Goal: Task Accomplishment & Management: Complete application form

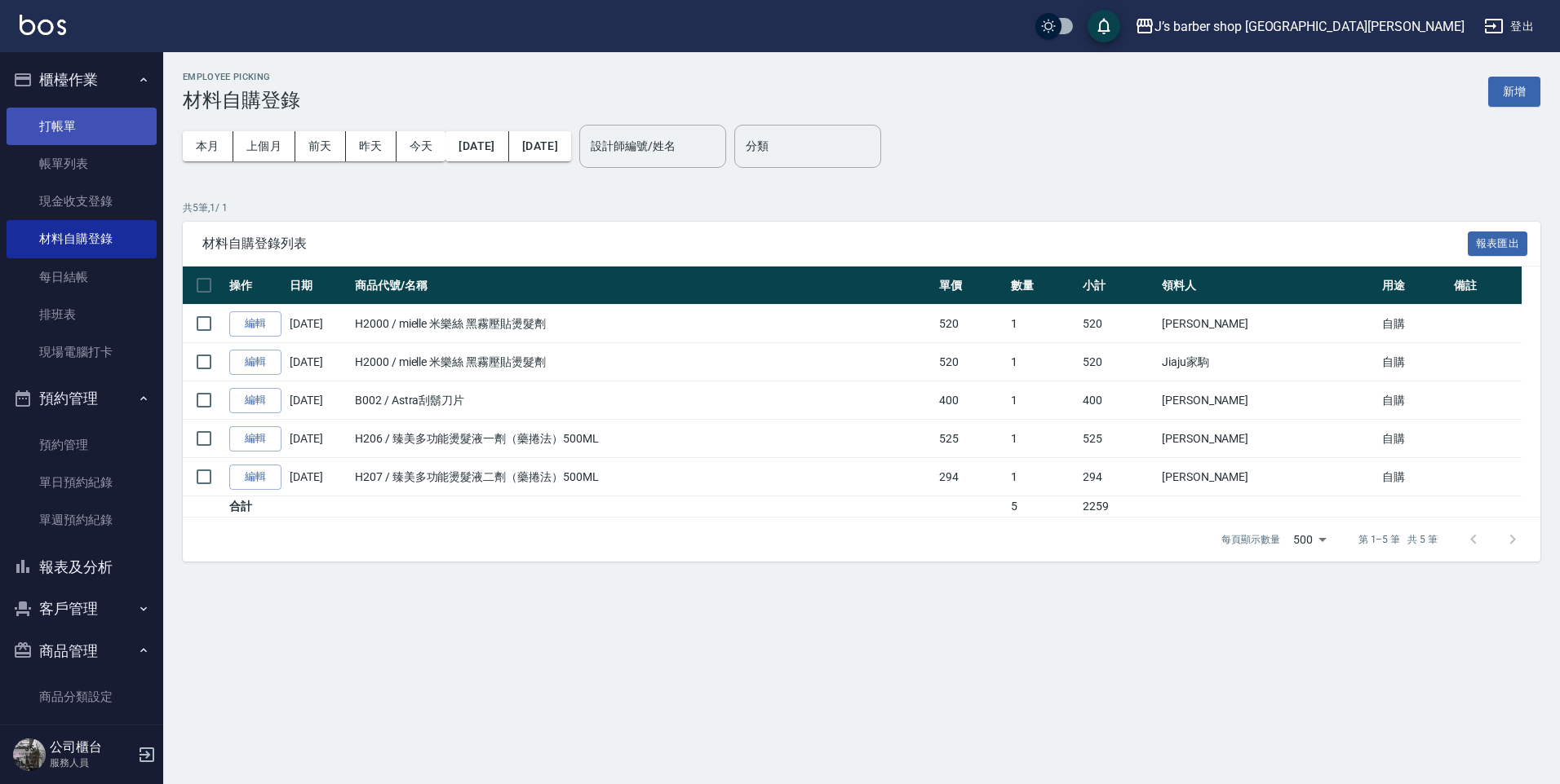
click at [83, 137] on link "打帳單" at bounding box center [81, 127] width 150 height 38
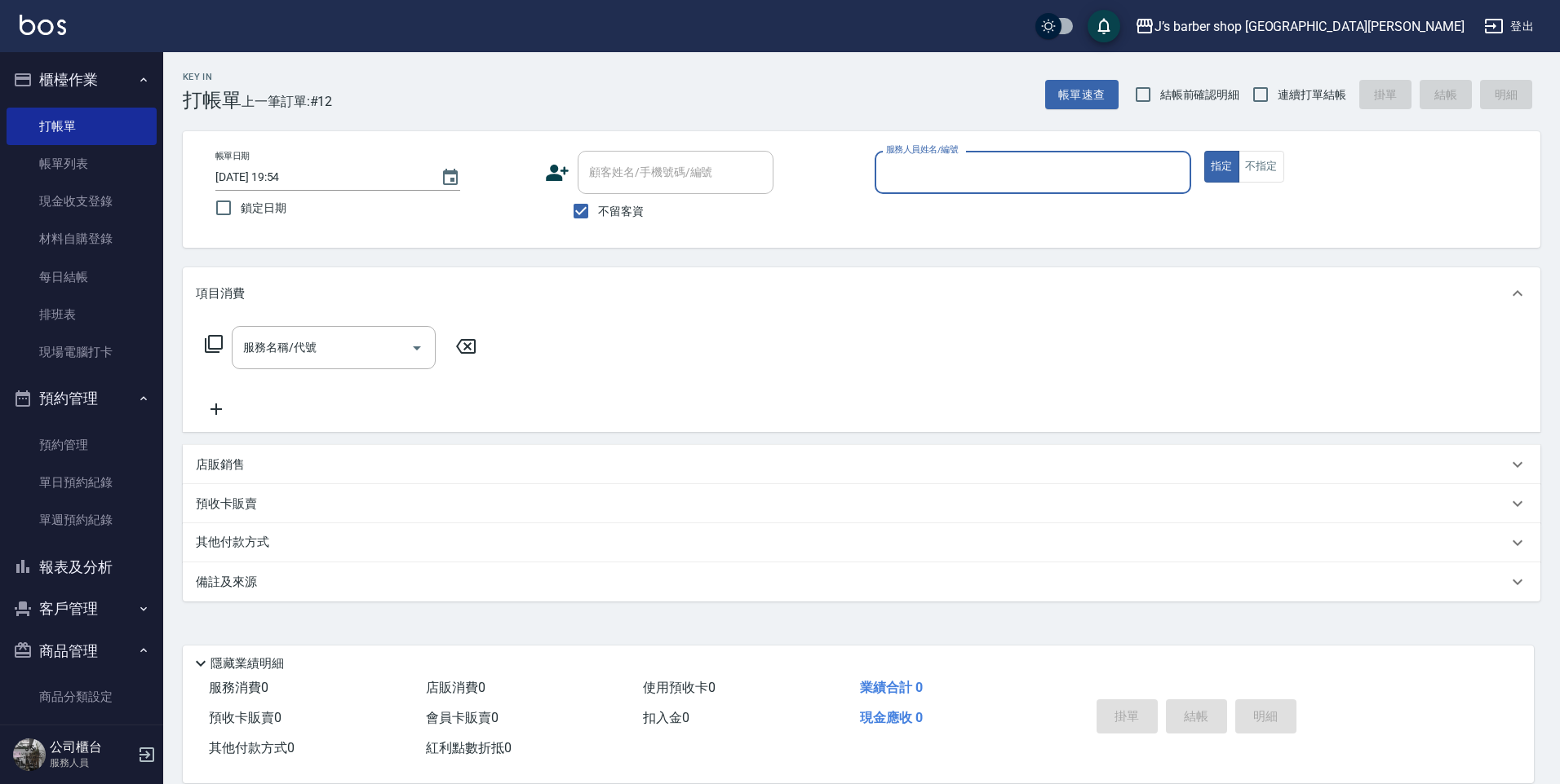
drag, startPoint x: 448, startPoint y: 187, endPoint x: 465, endPoint y: 206, distance: 25.5
click at [457, 206] on div "帳單日期 [DATE] 19:54 鎖定日期" at bounding box center [374, 188] width 316 height 75
click at [454, 185] on icon "Choose date, selected date is 2025-08-13" at bounding box center [450, 178] width 20 height 20
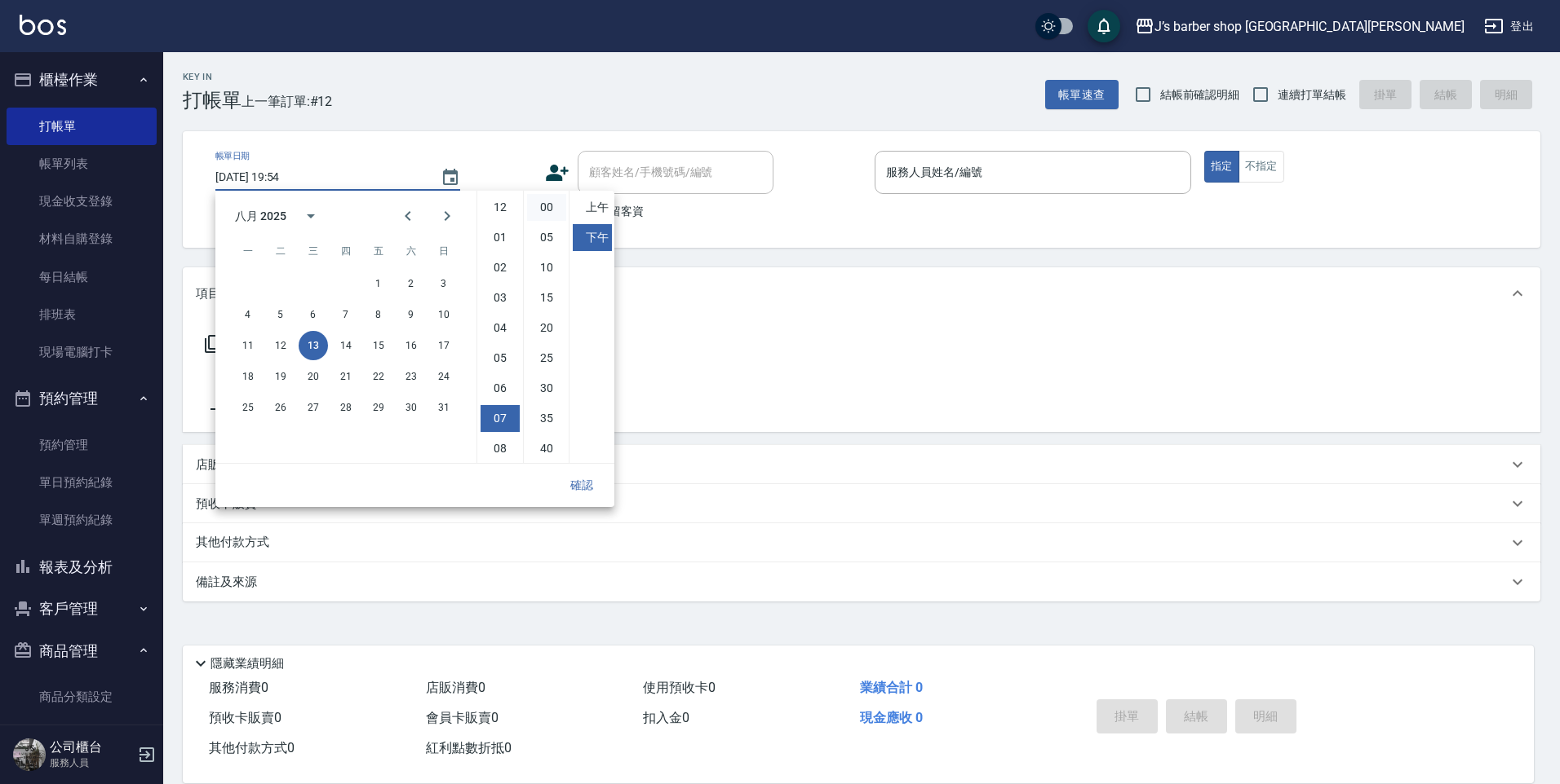
scroll to position [92, 0]
click at [510, 294] on li "06" at bounding box center [501, 297] width 40 height 27
click at [552, 208] on li "00" at bounding box center [547, 207] width 40 height 27
type input "[DATE] 18:00"
click at [576, 470] on div "確認" at bounding box center [415, 486] width 399 height 43
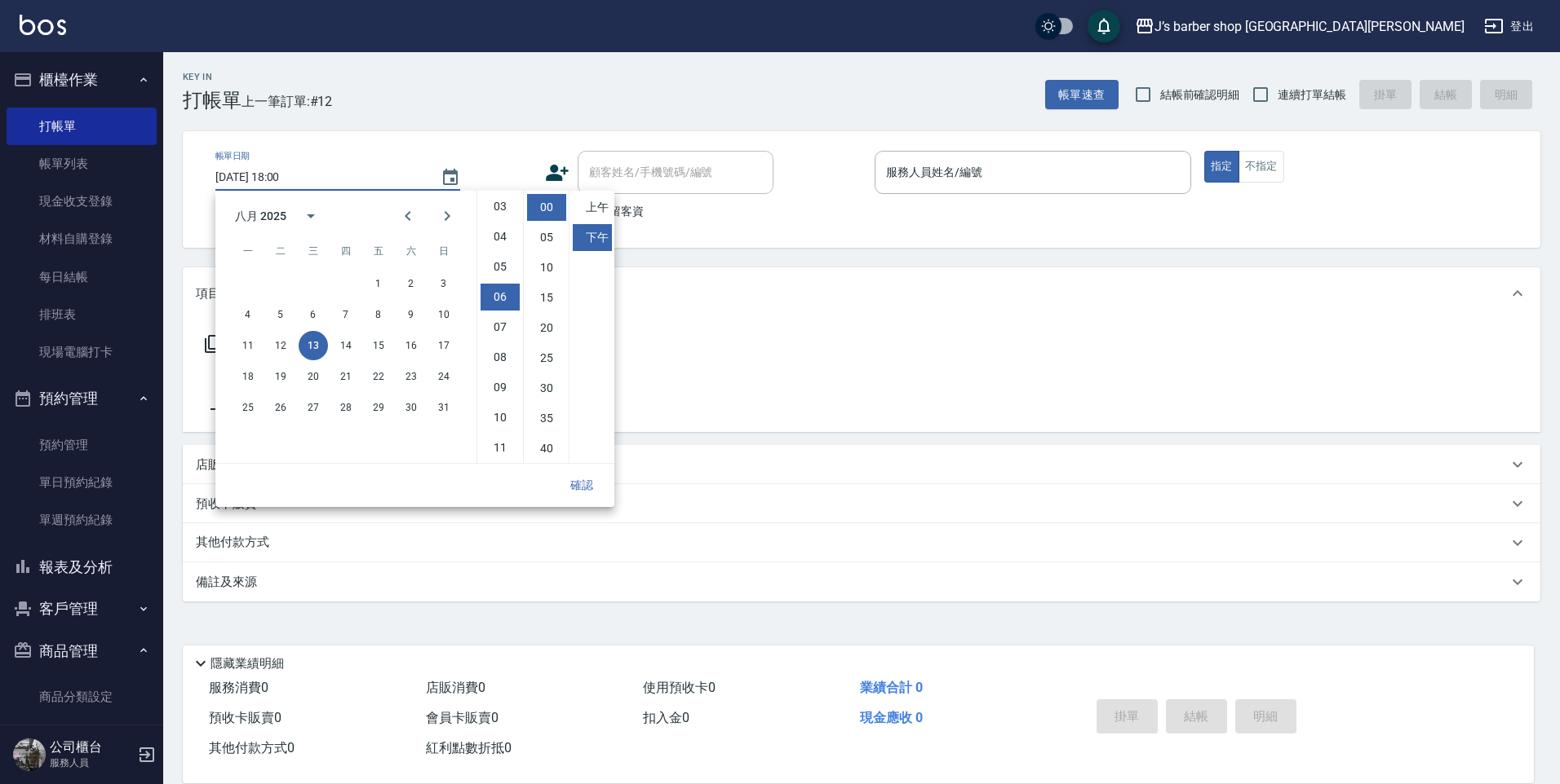
click at [582, 472] on button "確認" at bounding box center [581, 486] width 52 height 31
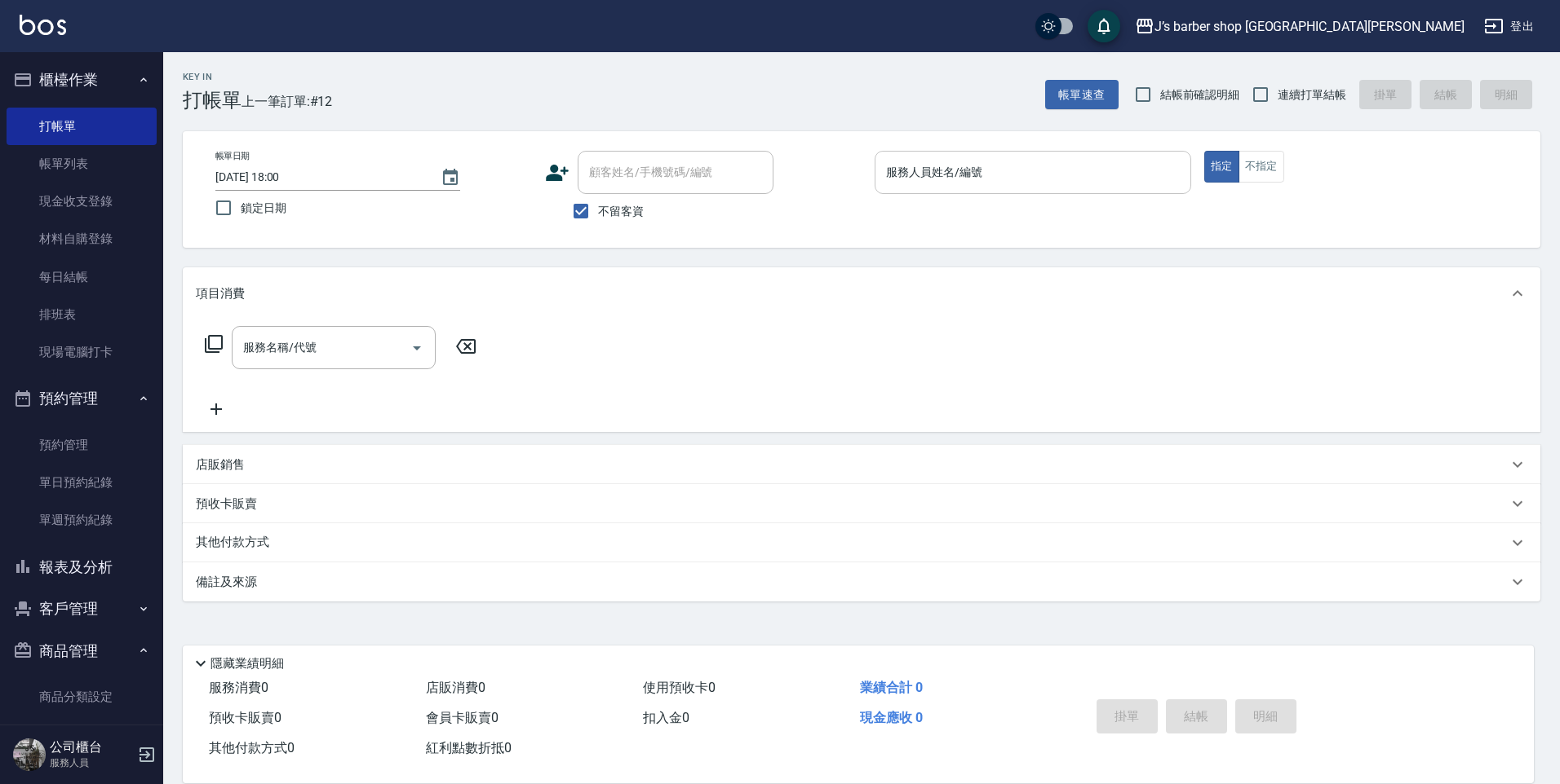
click at [916, 159] on div "服務人員姓名/編號 服務人員姓名/編號" at bounding box center [1033, 172] width 316 height 43
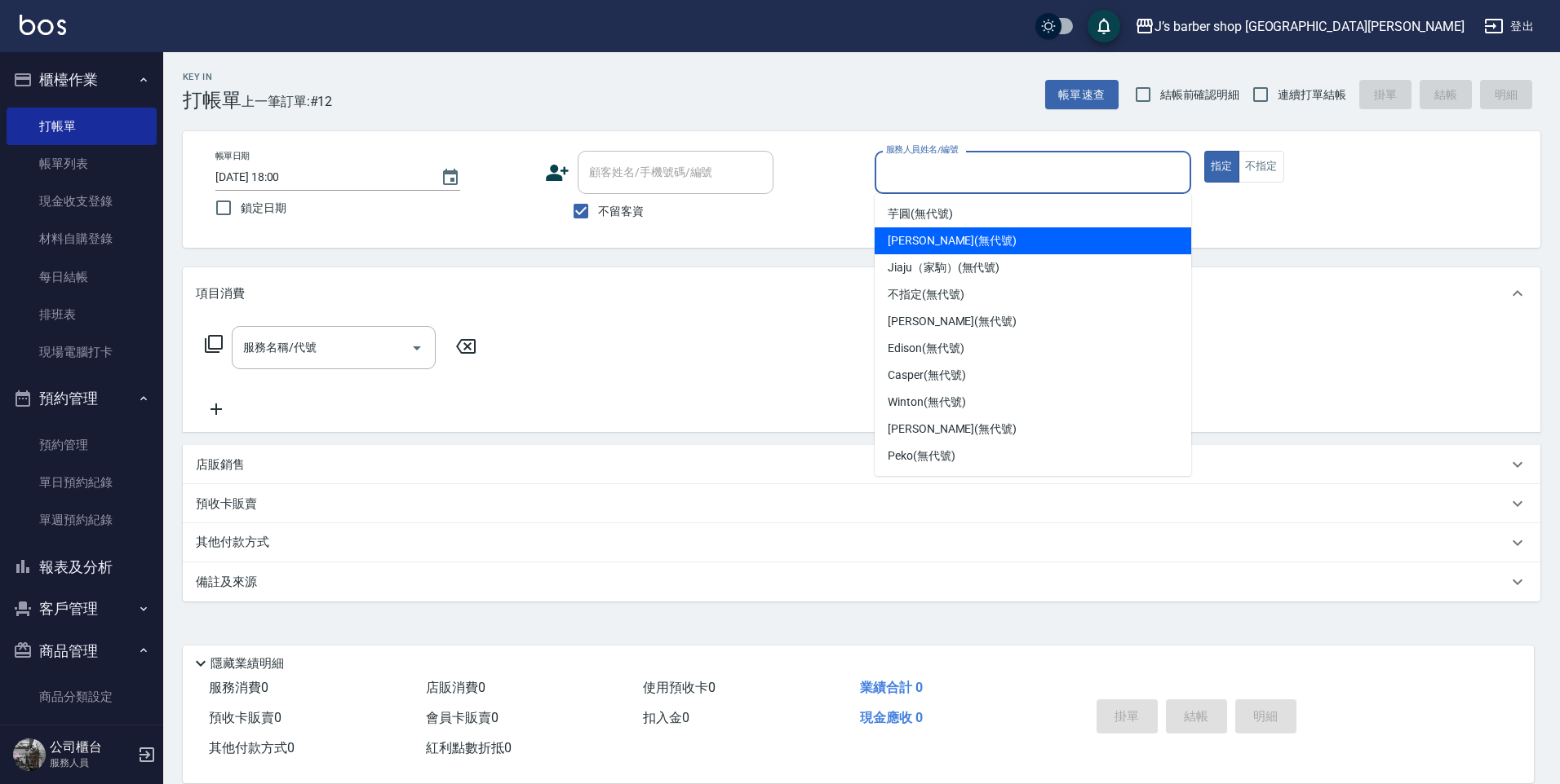
click at [917, 245] on span "[PERSON_NAME] (無代號)" at bounding box center [952, 241] width 129 height 17
type input "[PERSON_NAME](無代號)"
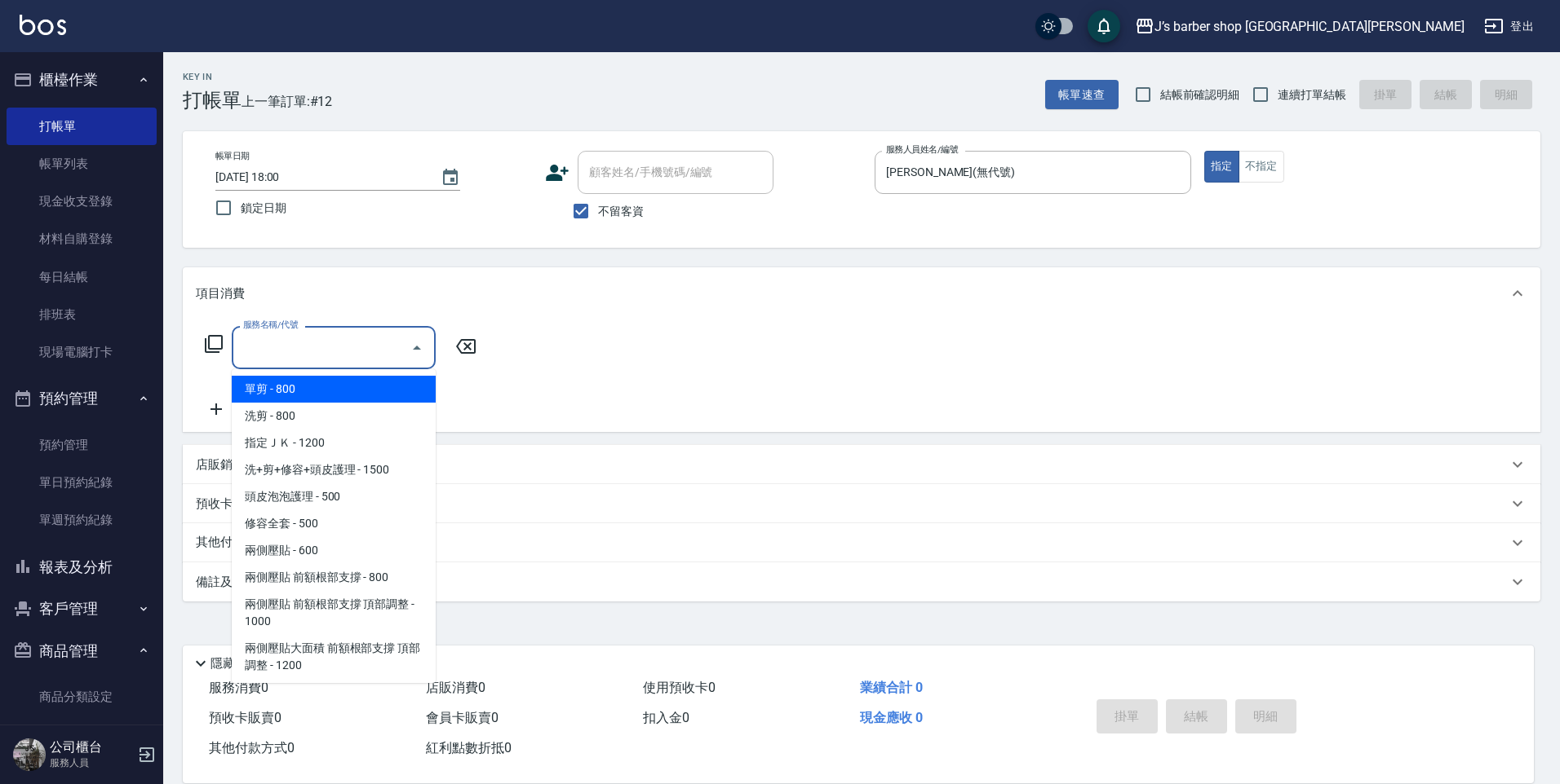
click at [353, 342] on input "服務名稱/代號" at bounding box center [321, 348] width 164 height 29
click at [305, 424] on span "洗剪 - 800" at bounding box center [333, 417] width 204 height 27
type input "洗剪(101)"
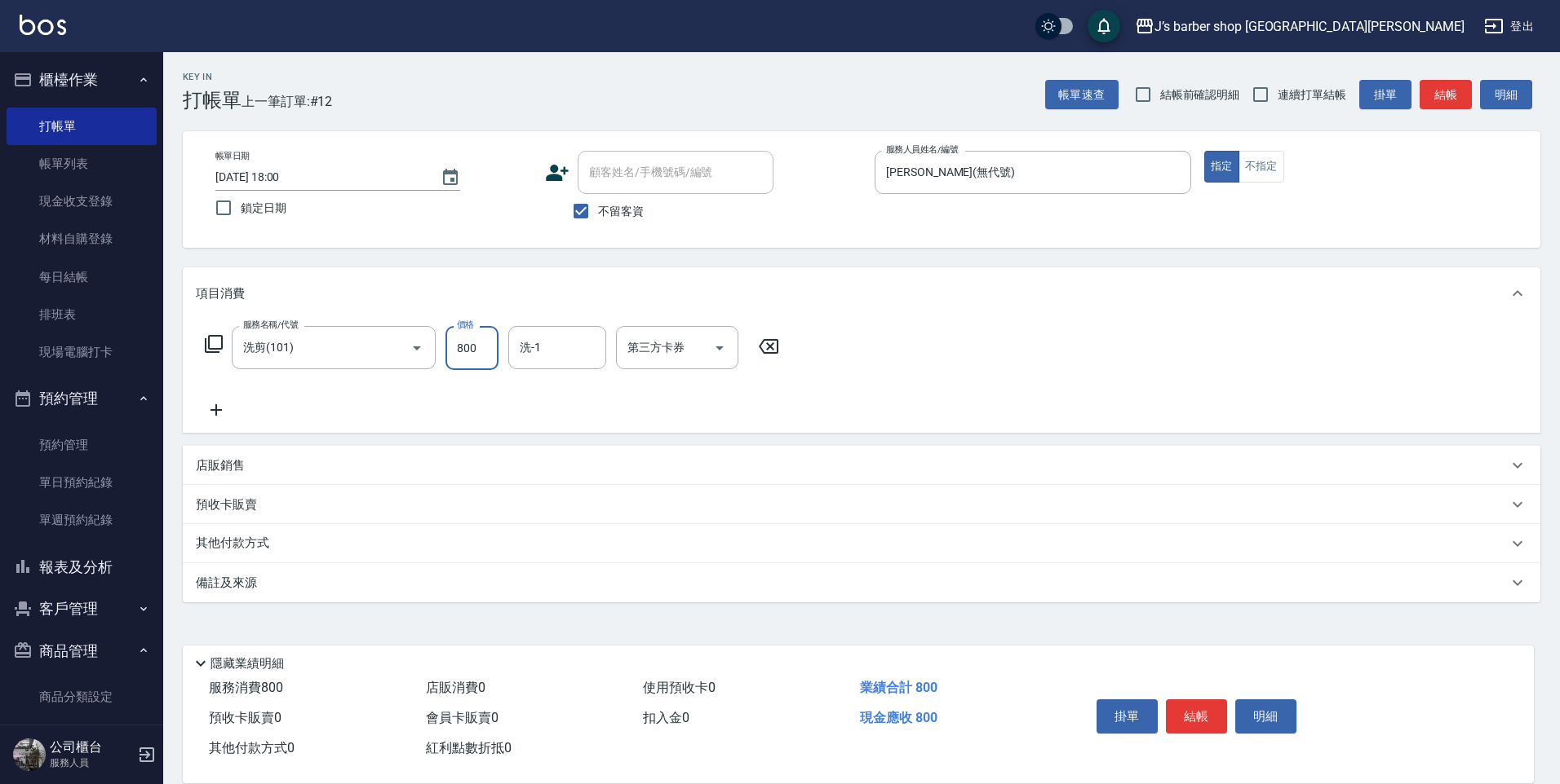
drag, startPoint x: 474, startPoint y: 359, endPoint x: 604, endPoint y: 375, distance: 131.0
click at [477, 357] on input "800" at bounding box center [472, 348] width 53 height 44
type input "1200"
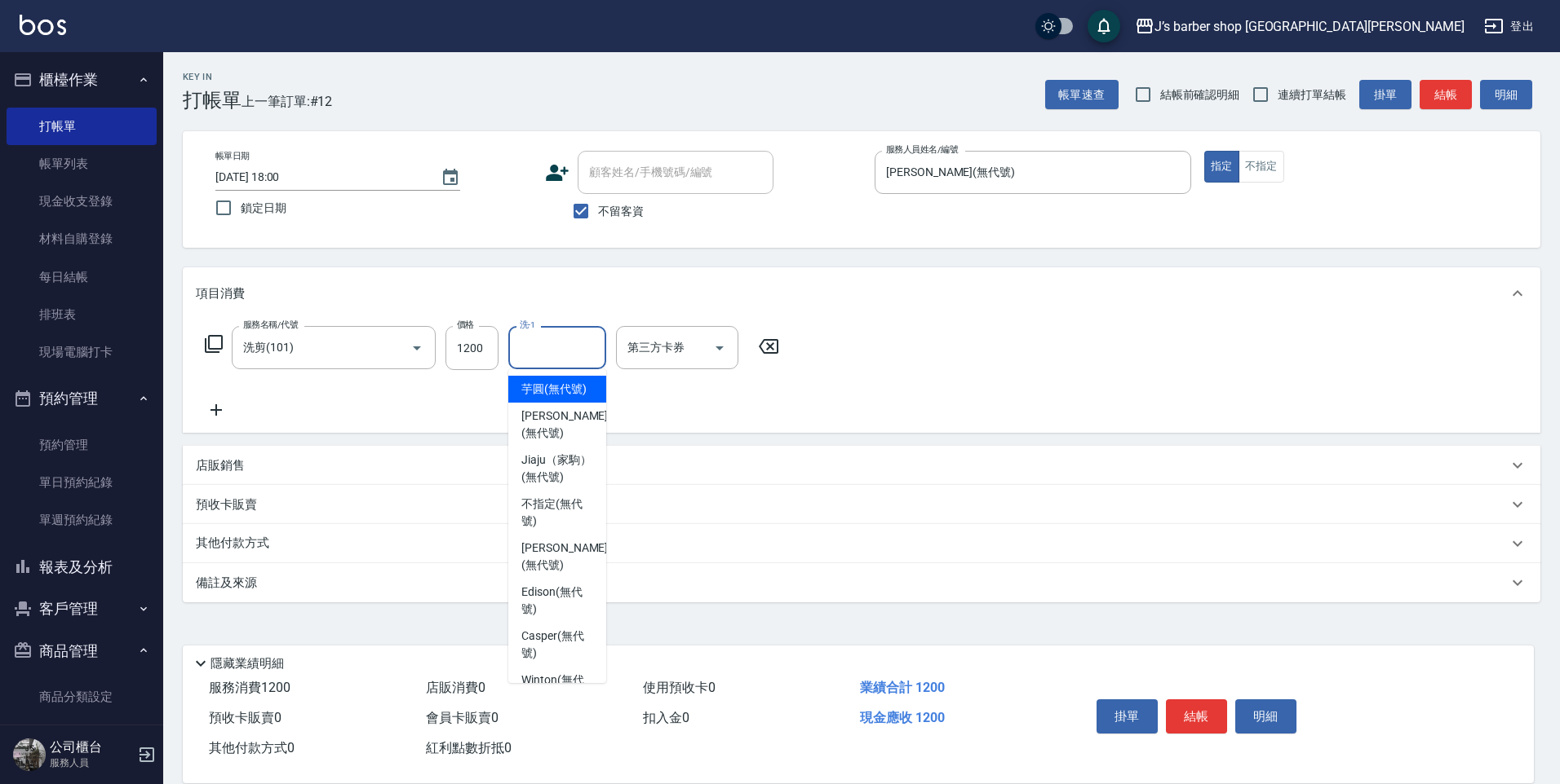
click at [581, 342] on input "洗-1" at bounding box center [557, 348] width 84 height 29
click at [556, 442] on span "[PERSON_NAME] (無代號)" at bounding box center [564, 425] width 86 height 34
type input "[PERSON_NAME](無代號)"
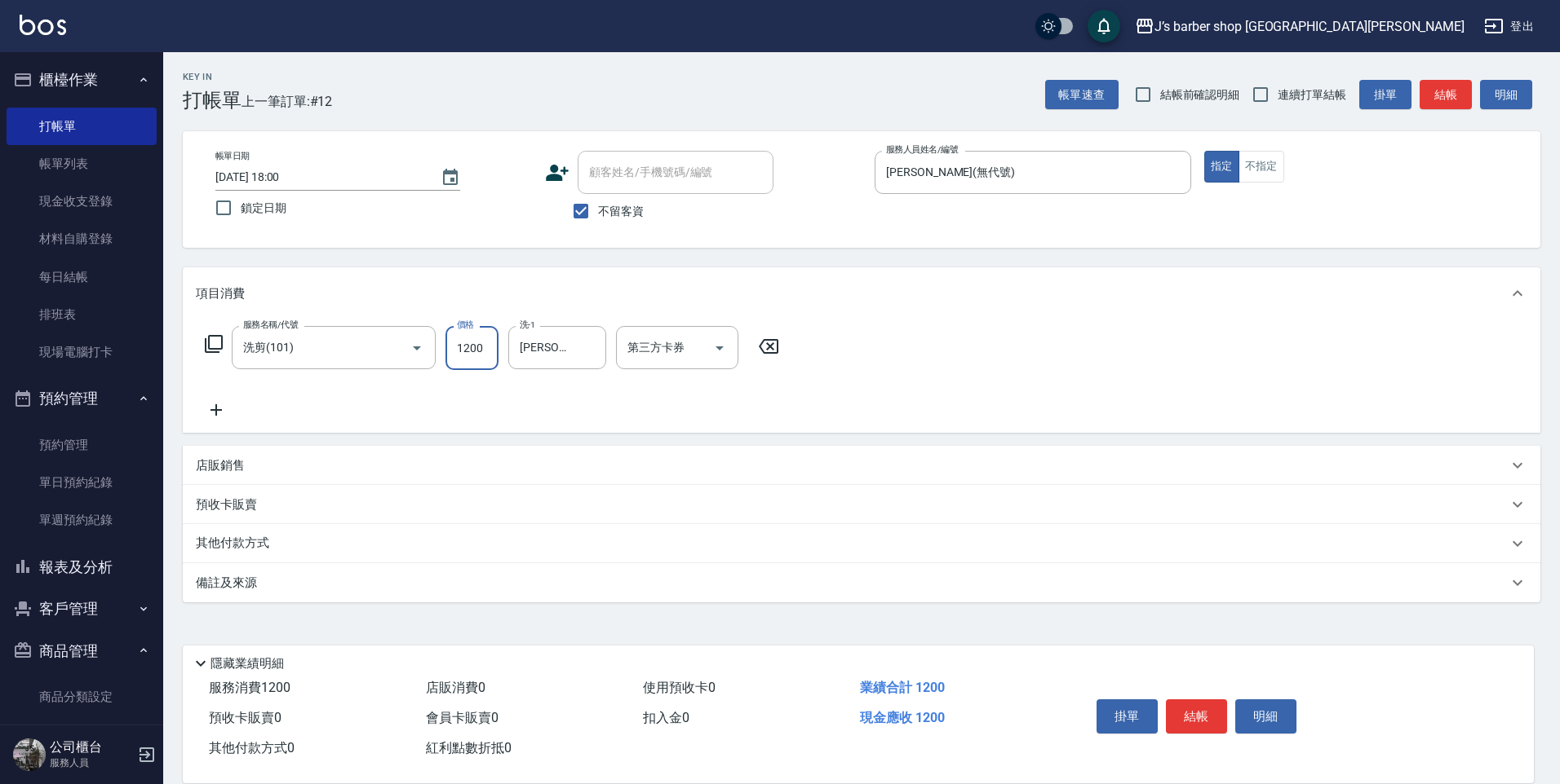
click at [481, 351] on input "1200" at bounding box center [472, 348] width 53 height 44
type input "2000"
click at [525, 339] on input "[PERSON_NAME](無代號)" at bounding box center [545, 348] width 58 height 29
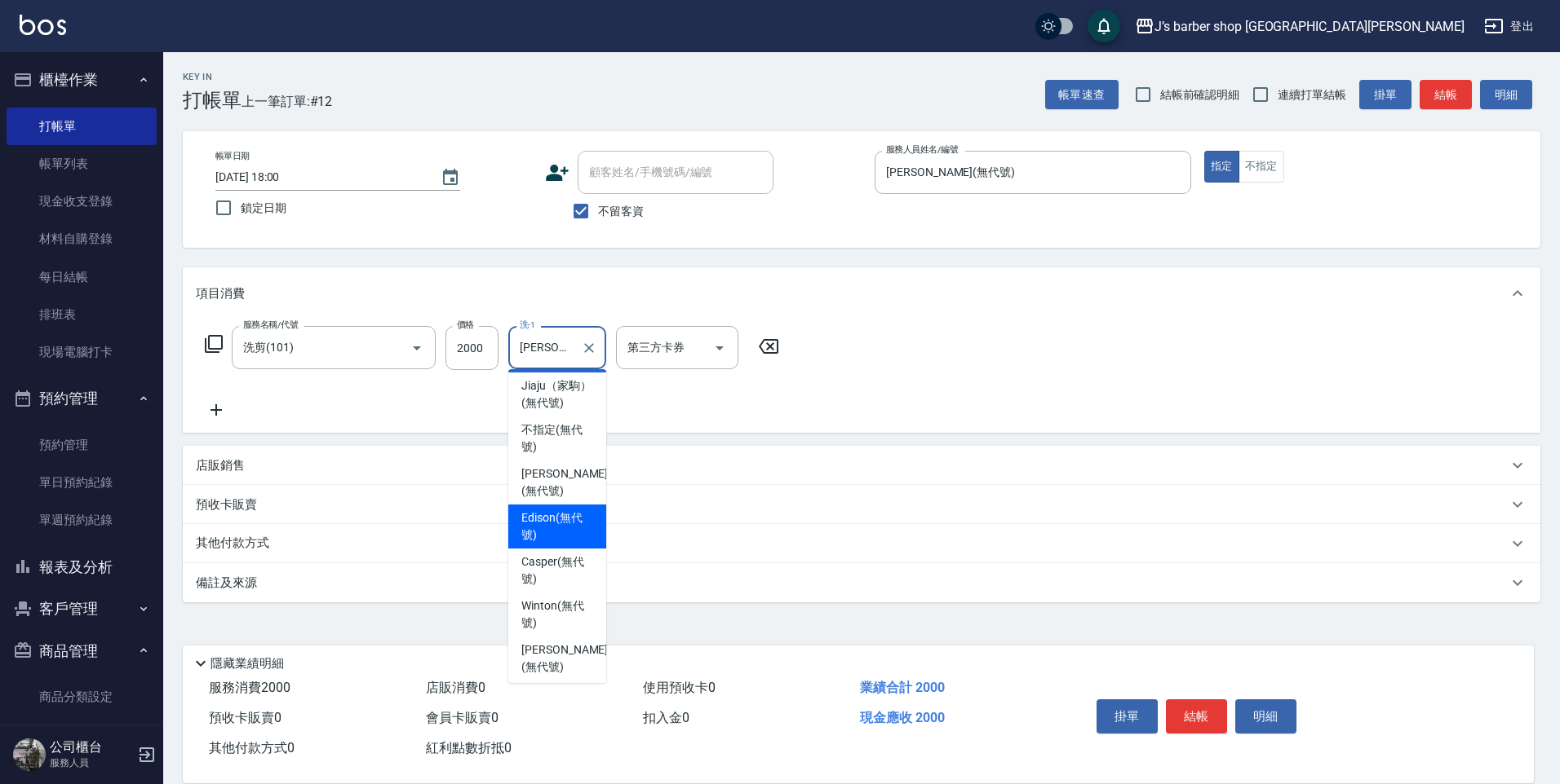
scroll to position [139, 0]
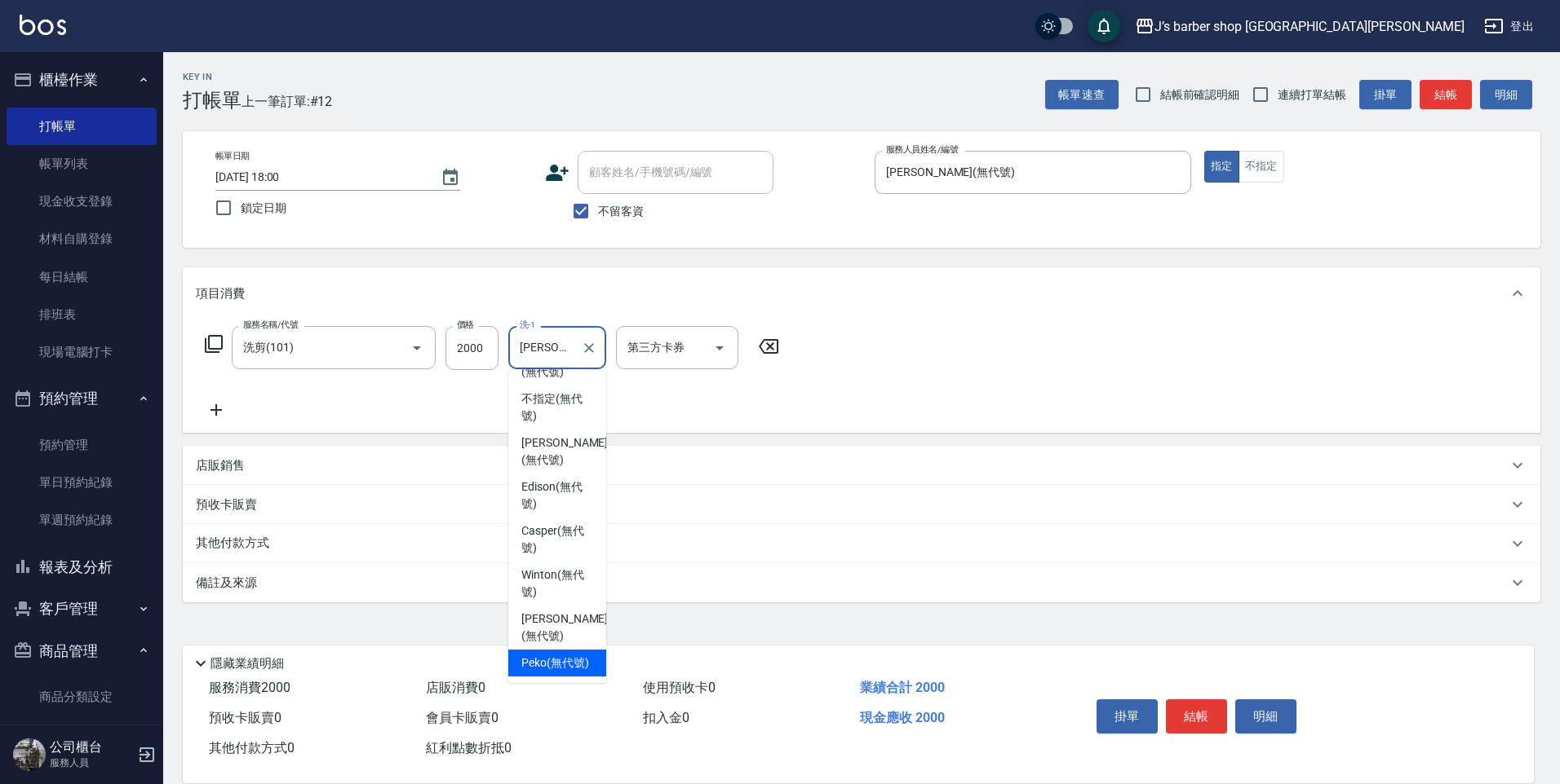
click at [561, 655] on span "Peko (無代號)" at bounding box center [554, 663] width 67 height 17
type input "Peko(無代號)"
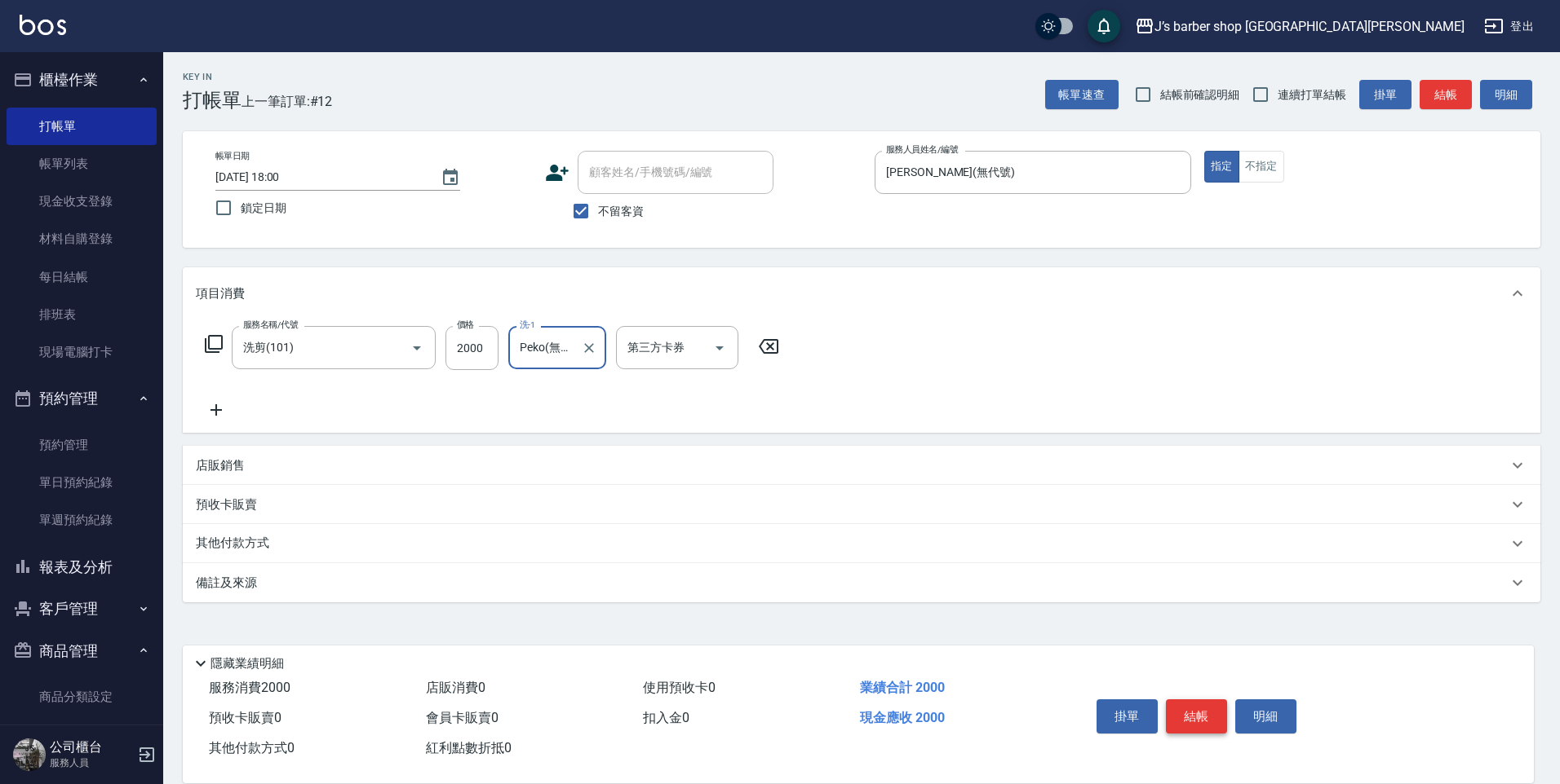
click at [1188, 703] on button "結帳" at bounding box center [1197, 717] width 61 height 34
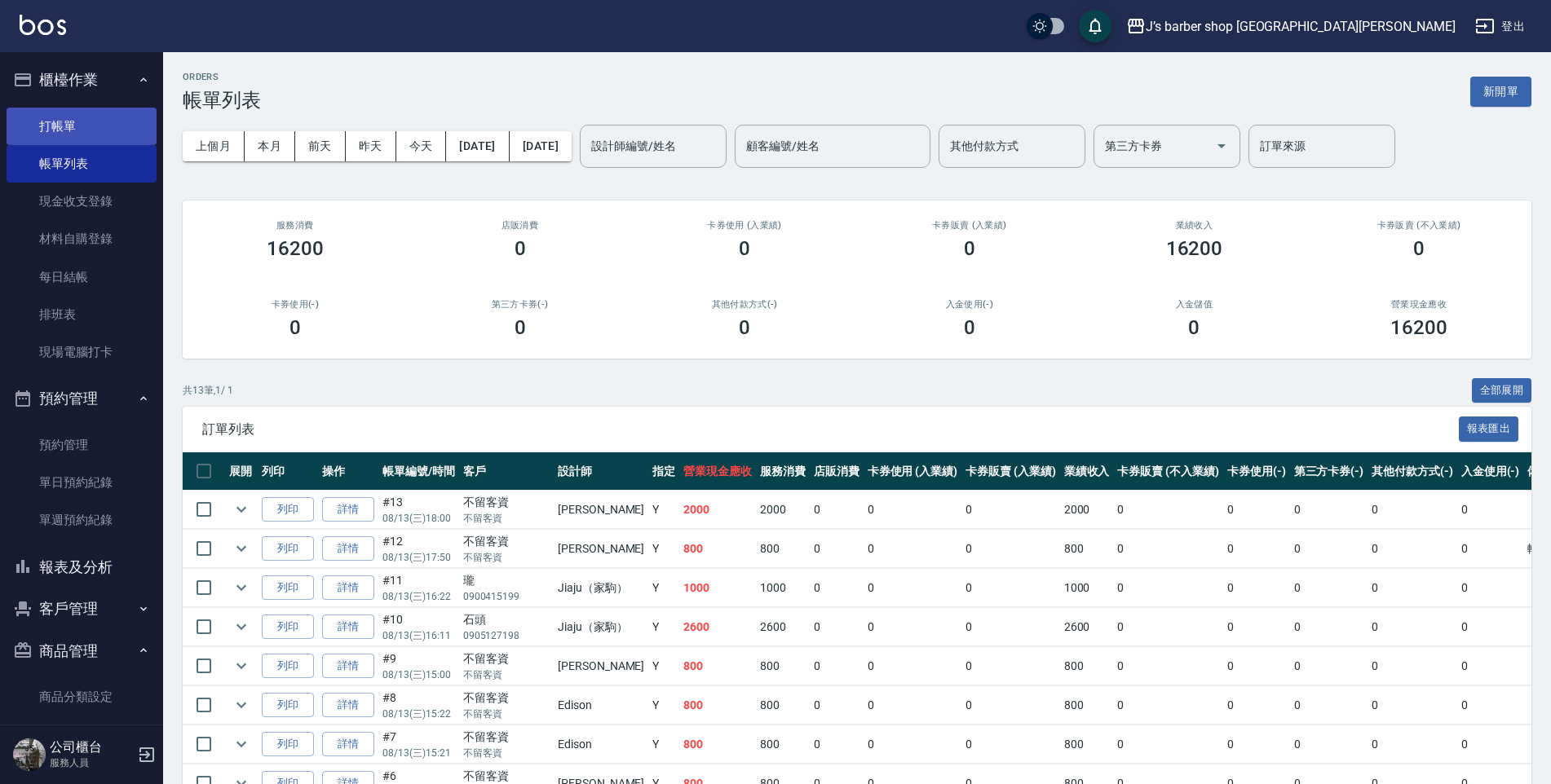
click at [56, 130] on link "打帳單" at bounding box center [81, 127] width 150 height 38
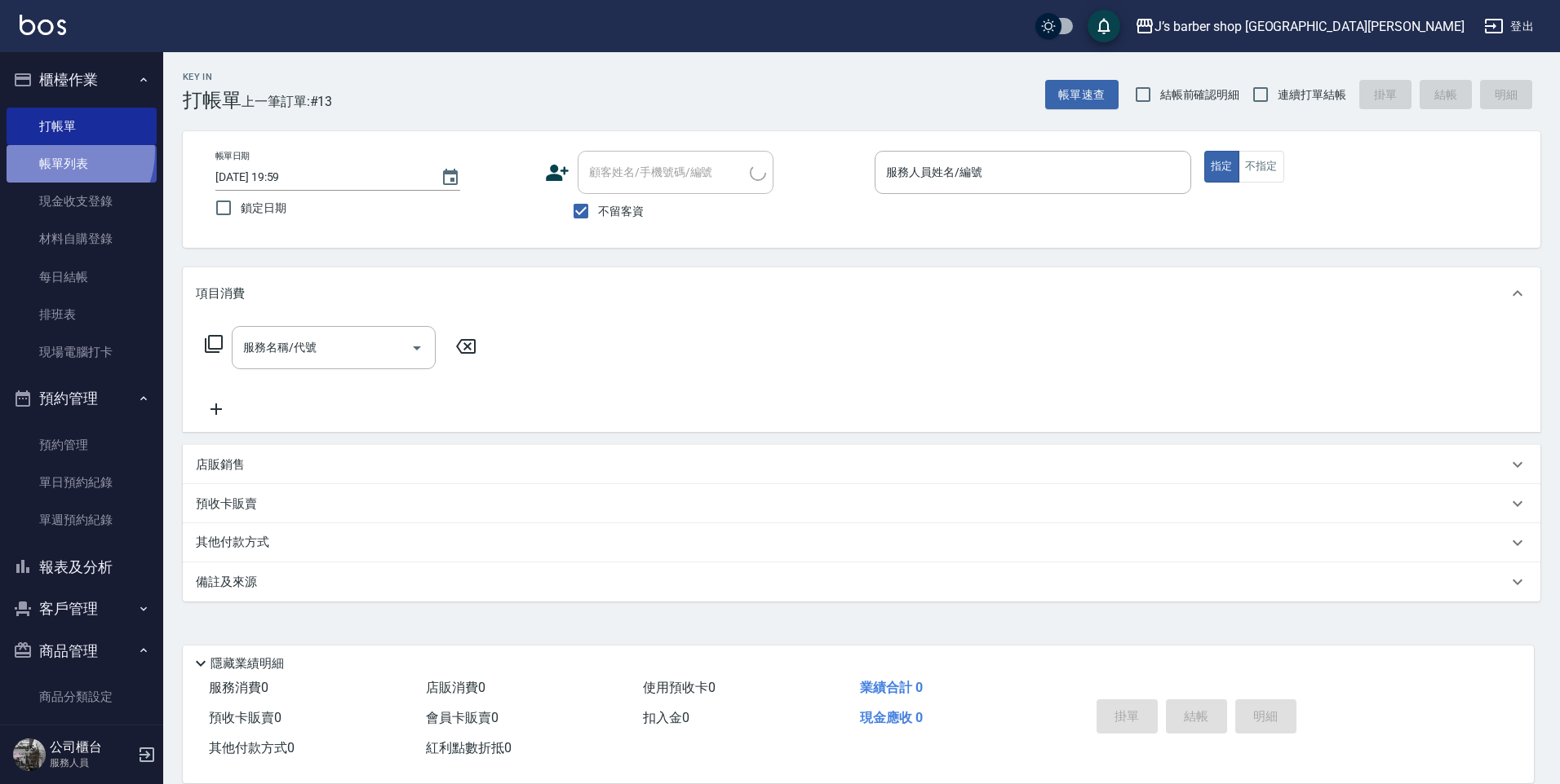
click at [60, 152] on link "帳單列表" at bounding box center [81, 164] width 150 height 38
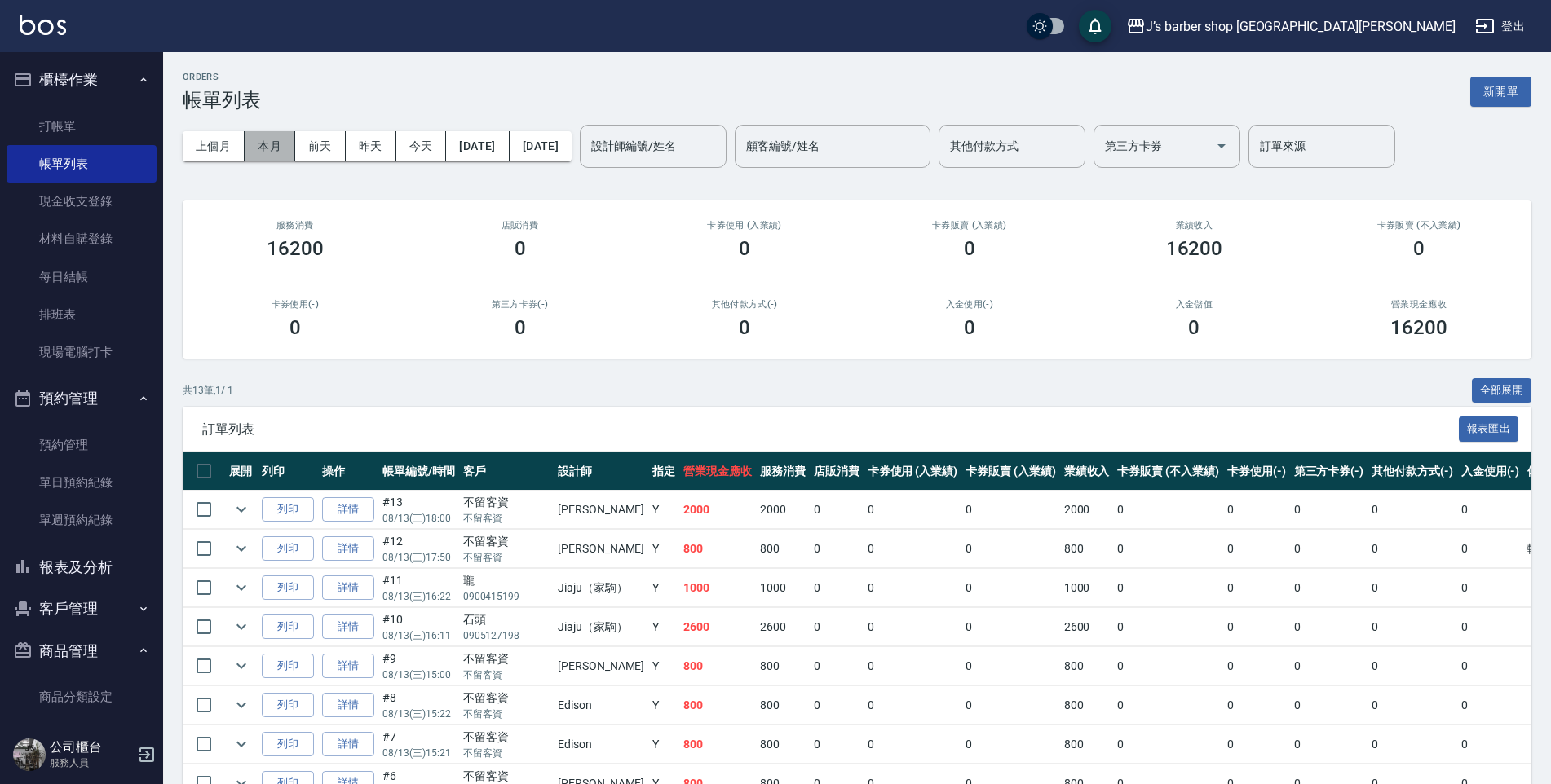
click at [289, 150] on button "本月" at bounding box center [269, 146] width 50 height 31
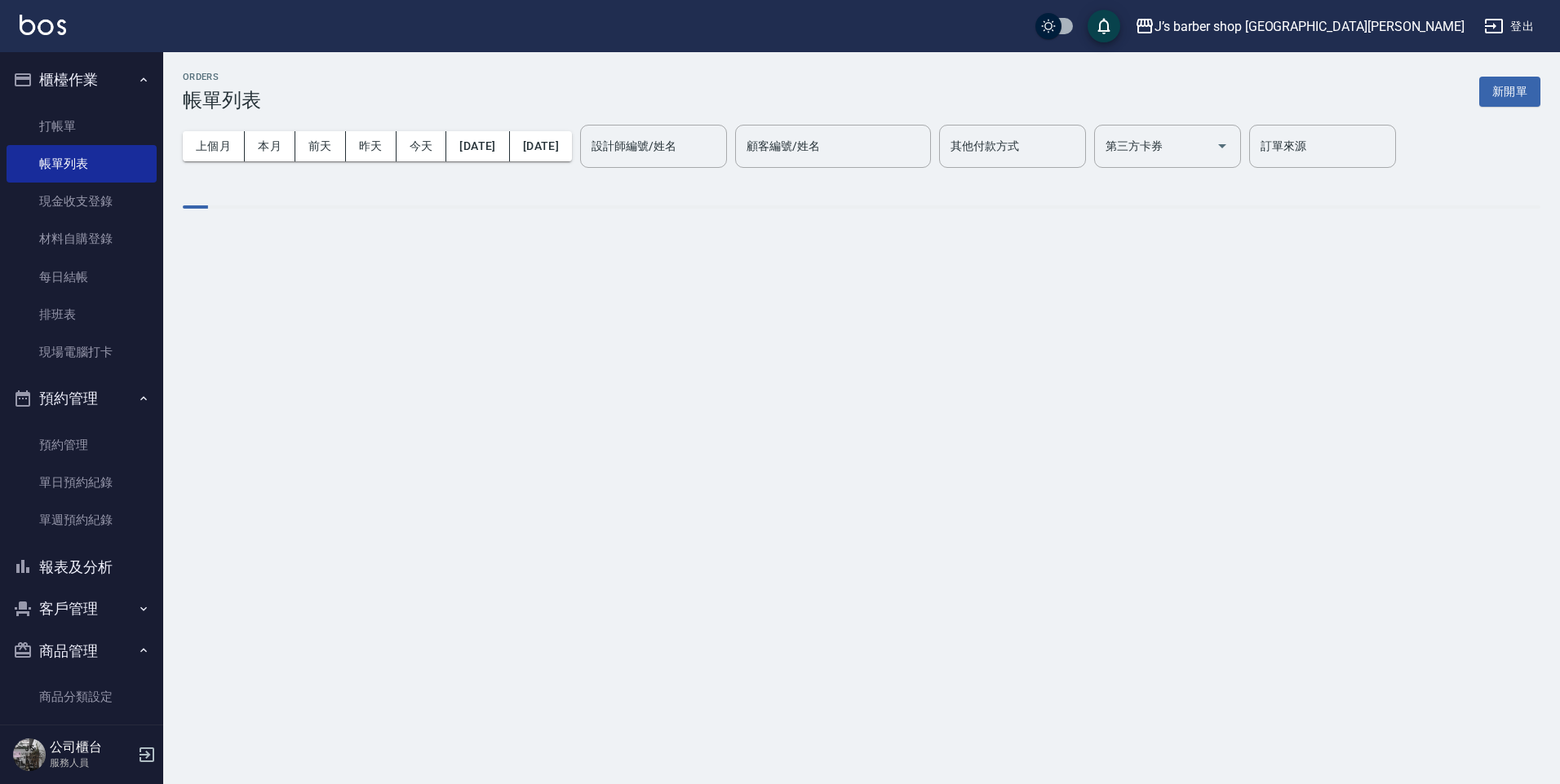
click at [659, 153] on div "設計師編號/姓名 設計師編號/姓名" at bounding box center [653, 146] width 146 height 43
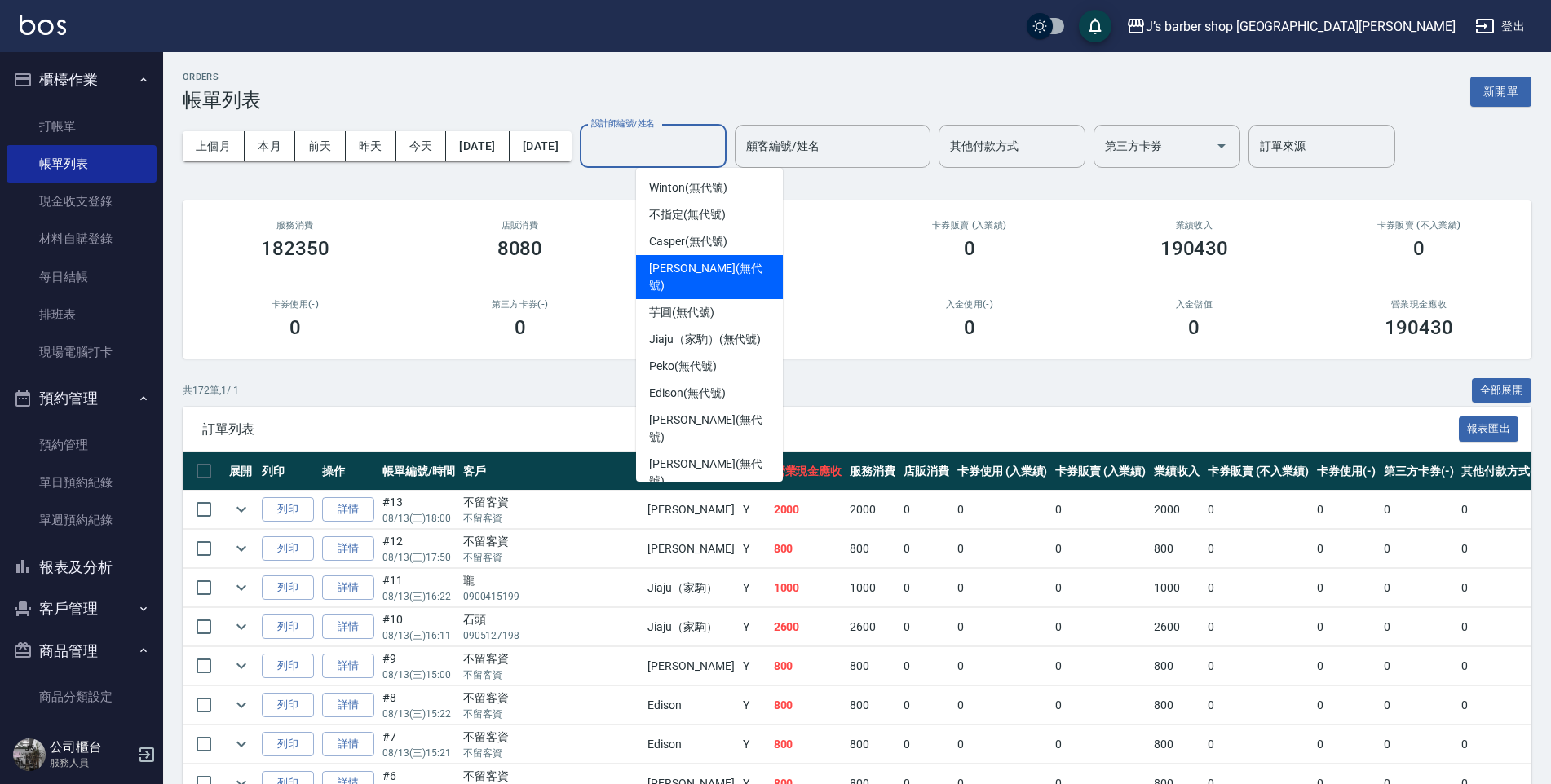
click at [671, 267] on span "[PERSON_NAME] (無代號)" at bounding box center [709, 277] width 120 height 34
type input "[PERSON_NAME](無代號)"
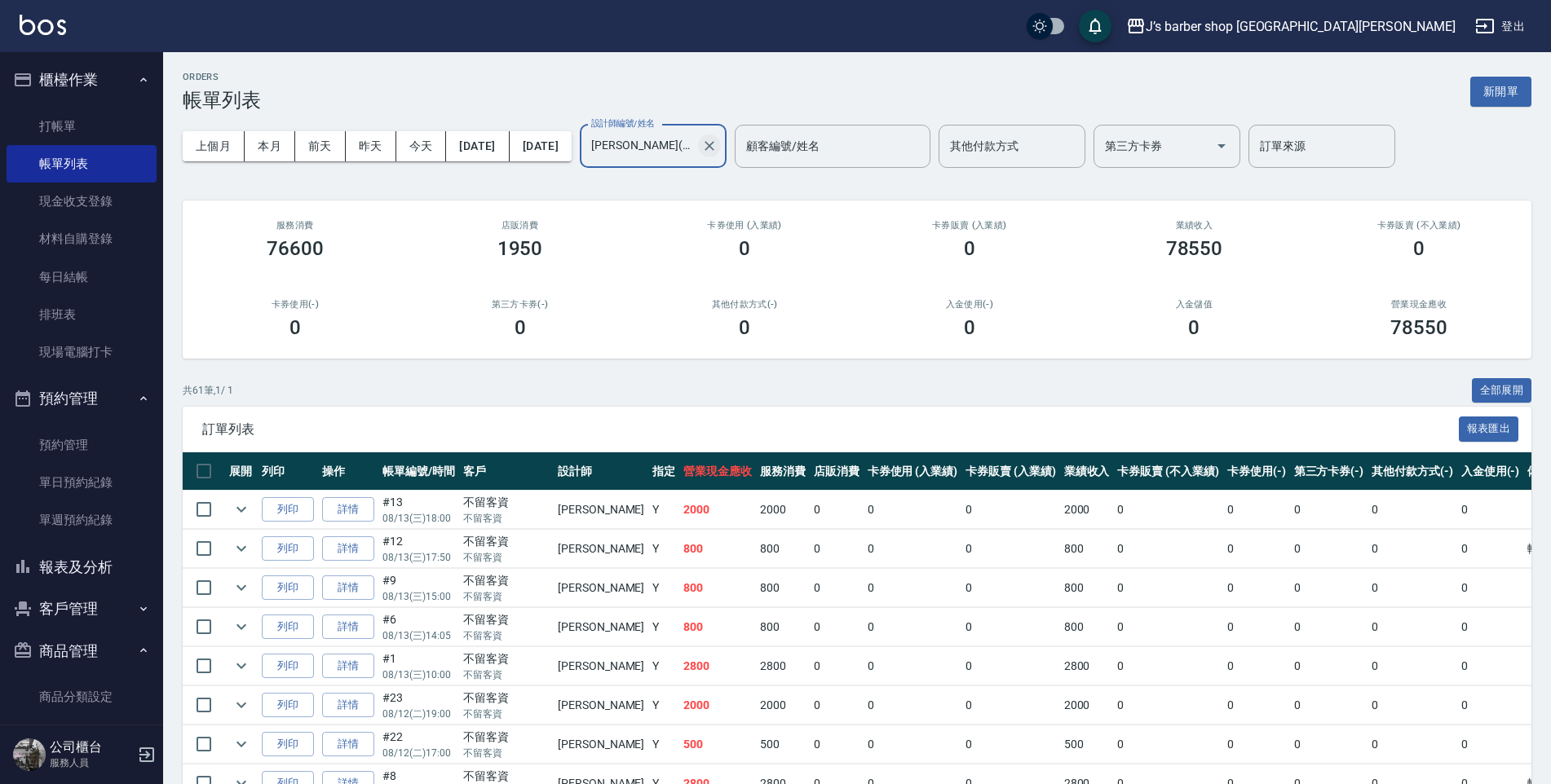
click at [718, 150] on icon "Clear" at bounding box center [709, 145] width 16 height 16
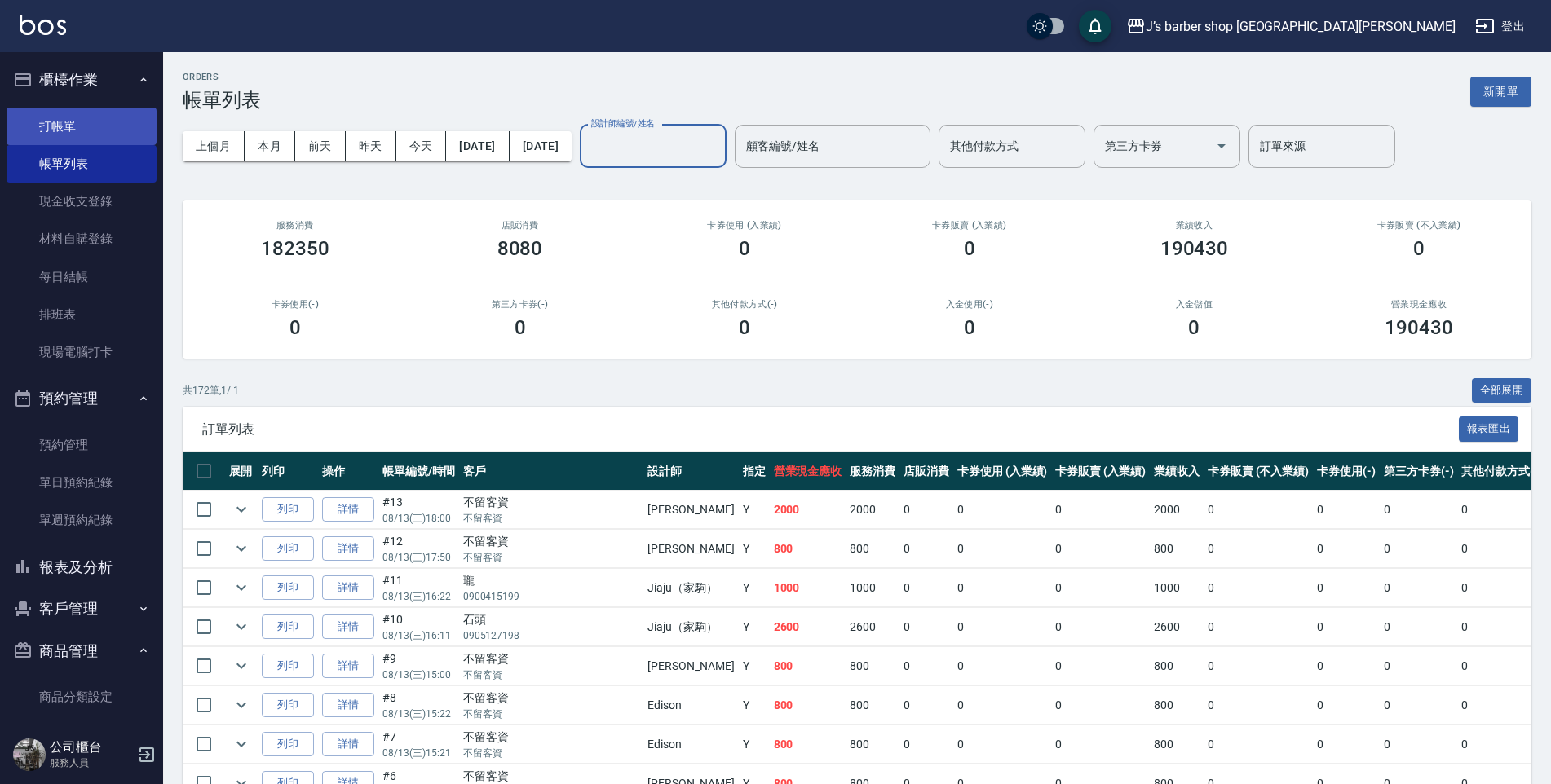
click at [48, 114] on link "打帳單" at bounding box center [81, 127] width 150 height 38
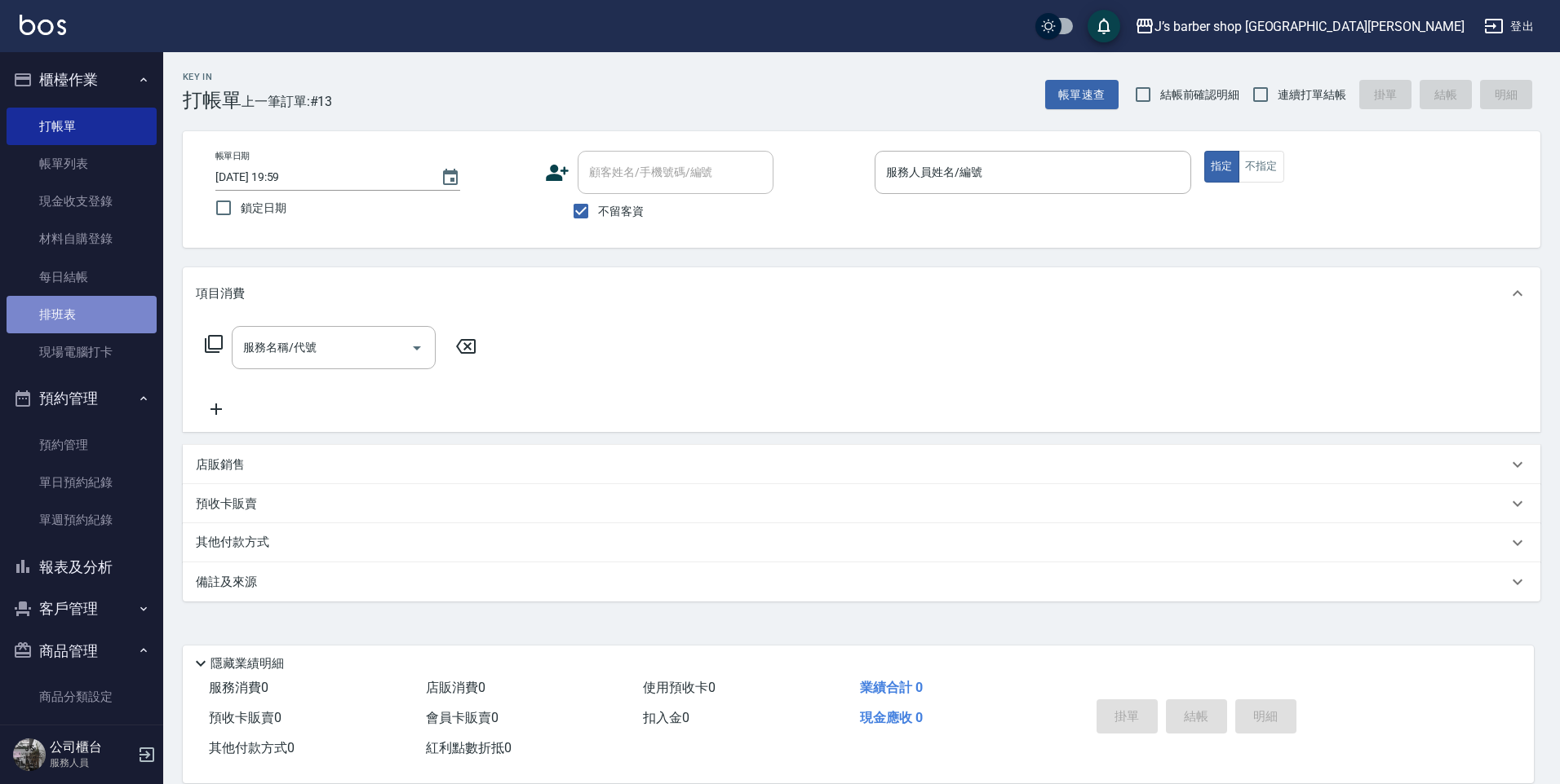
click at [95, 325] on link "排班表" at bounding box center [81, 315] width 150 height 38
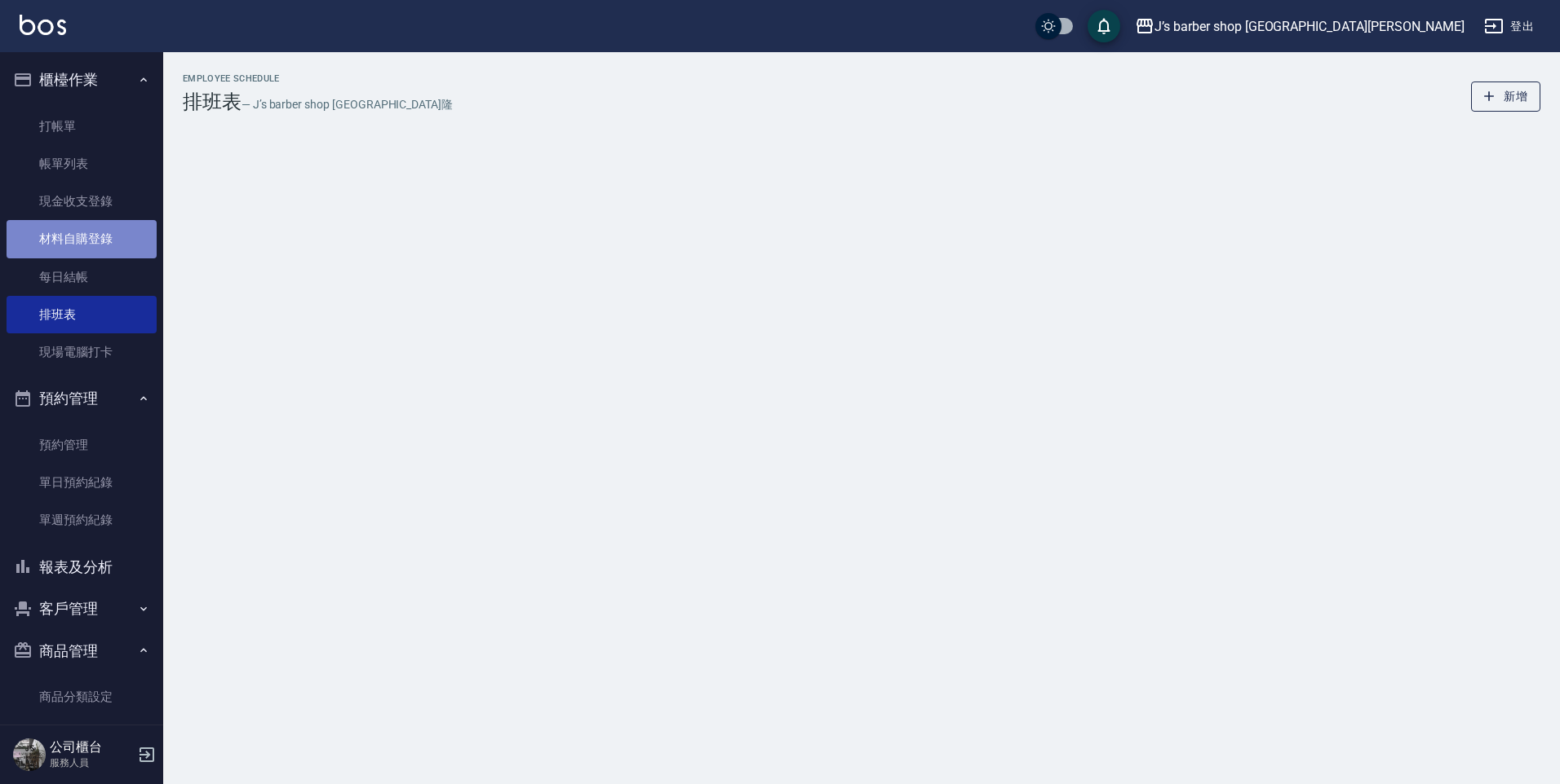
click at [84, 252] on link "材料自購登錄" at bounding box center [81, 239] width 150 height 38
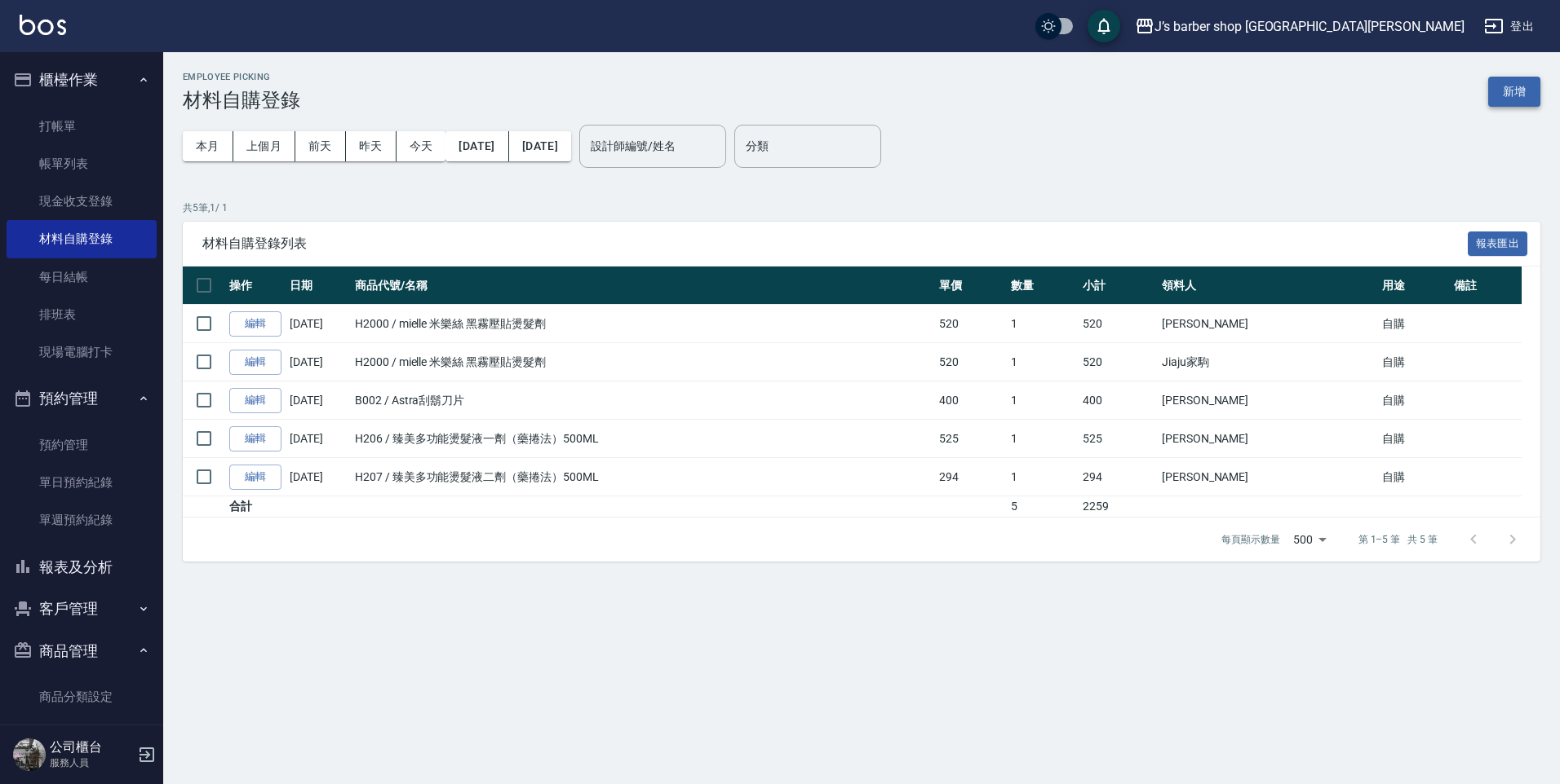
click at [1505, 91] on button "新增" at bounding box center [1514, 92] width 52 height 31
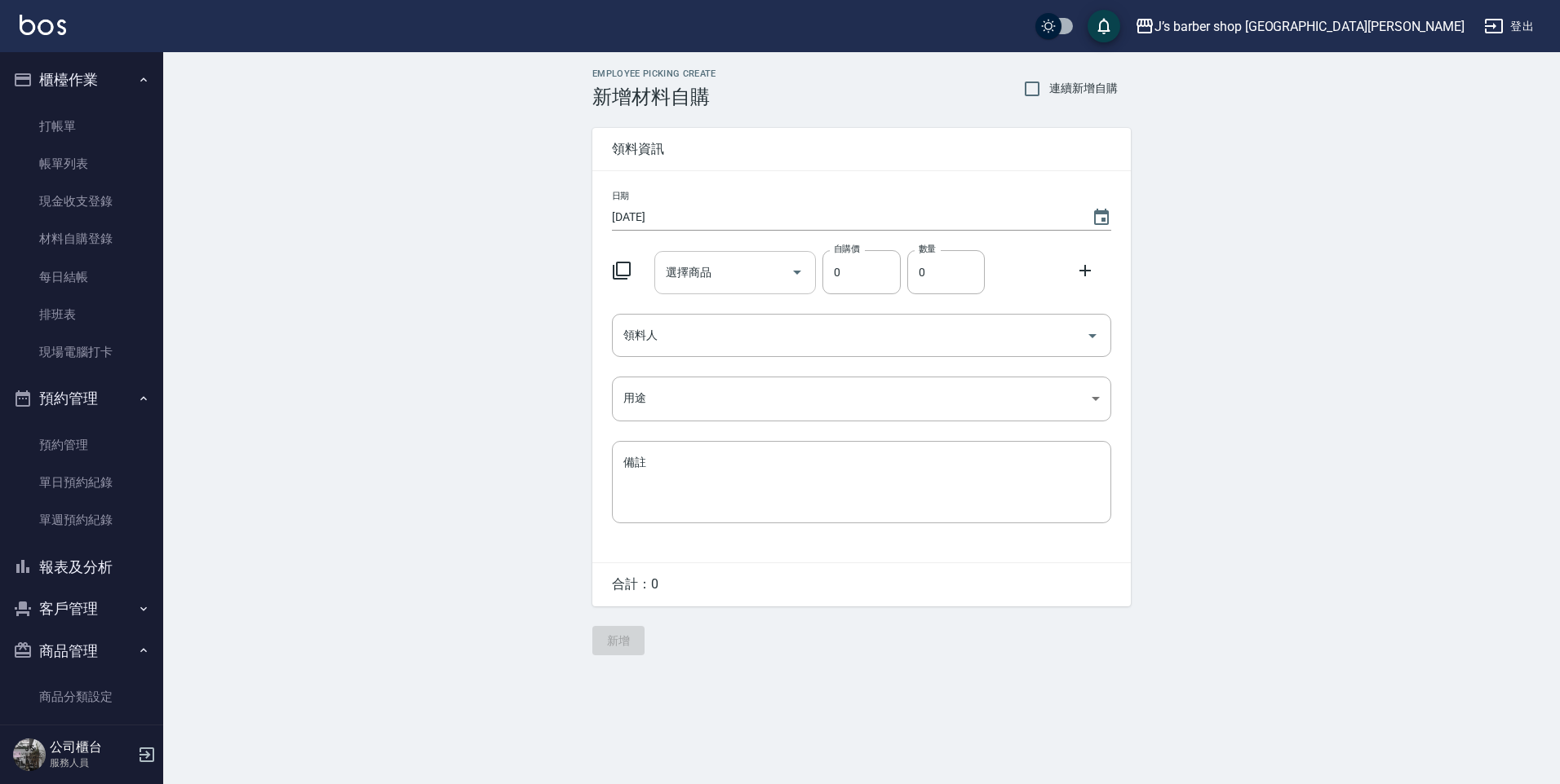
click at [777, 278] on input "選擇商品" at bounding box center [722, 273] width 123 height 29
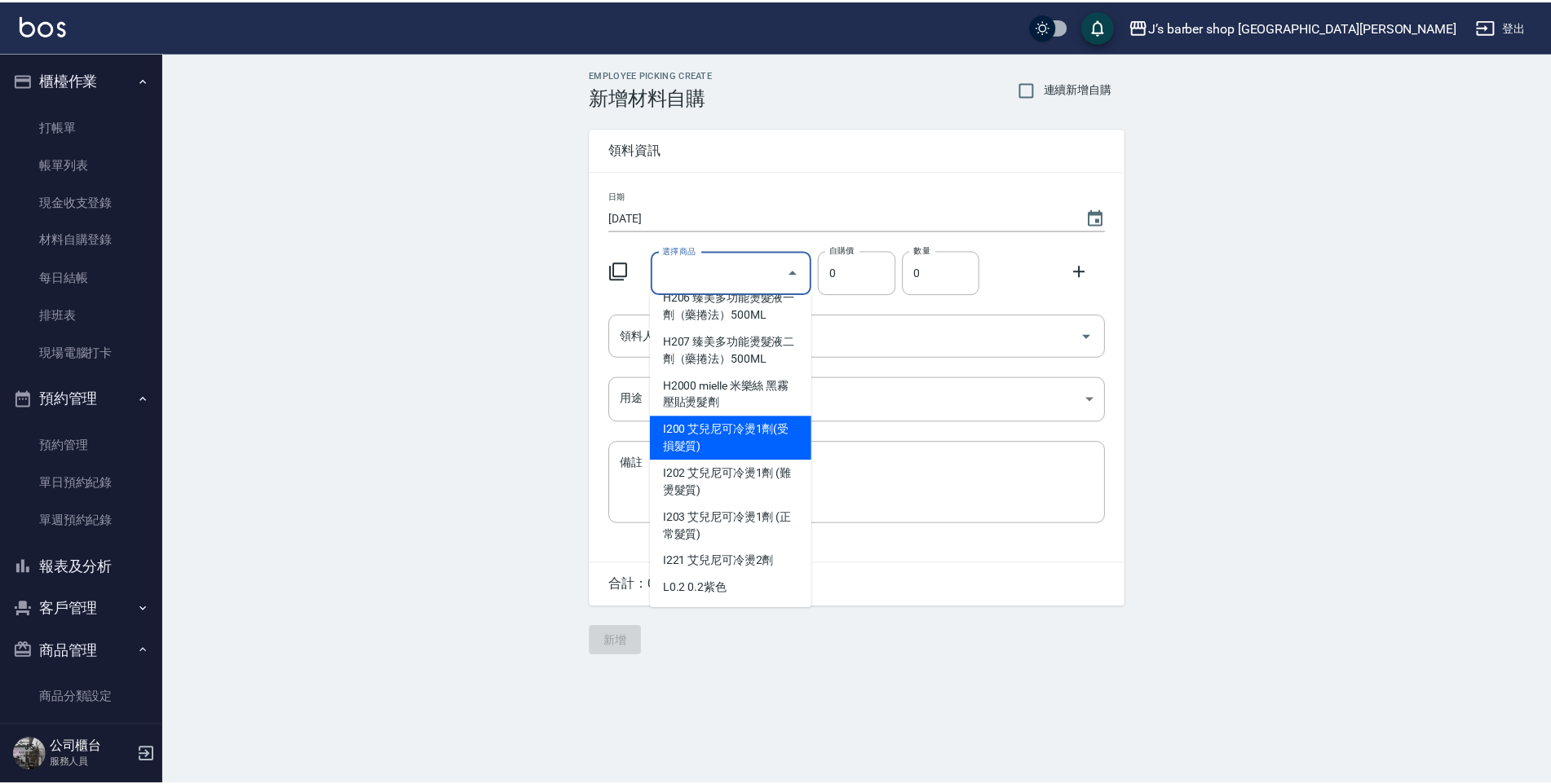
scroll to position [1713, 0]
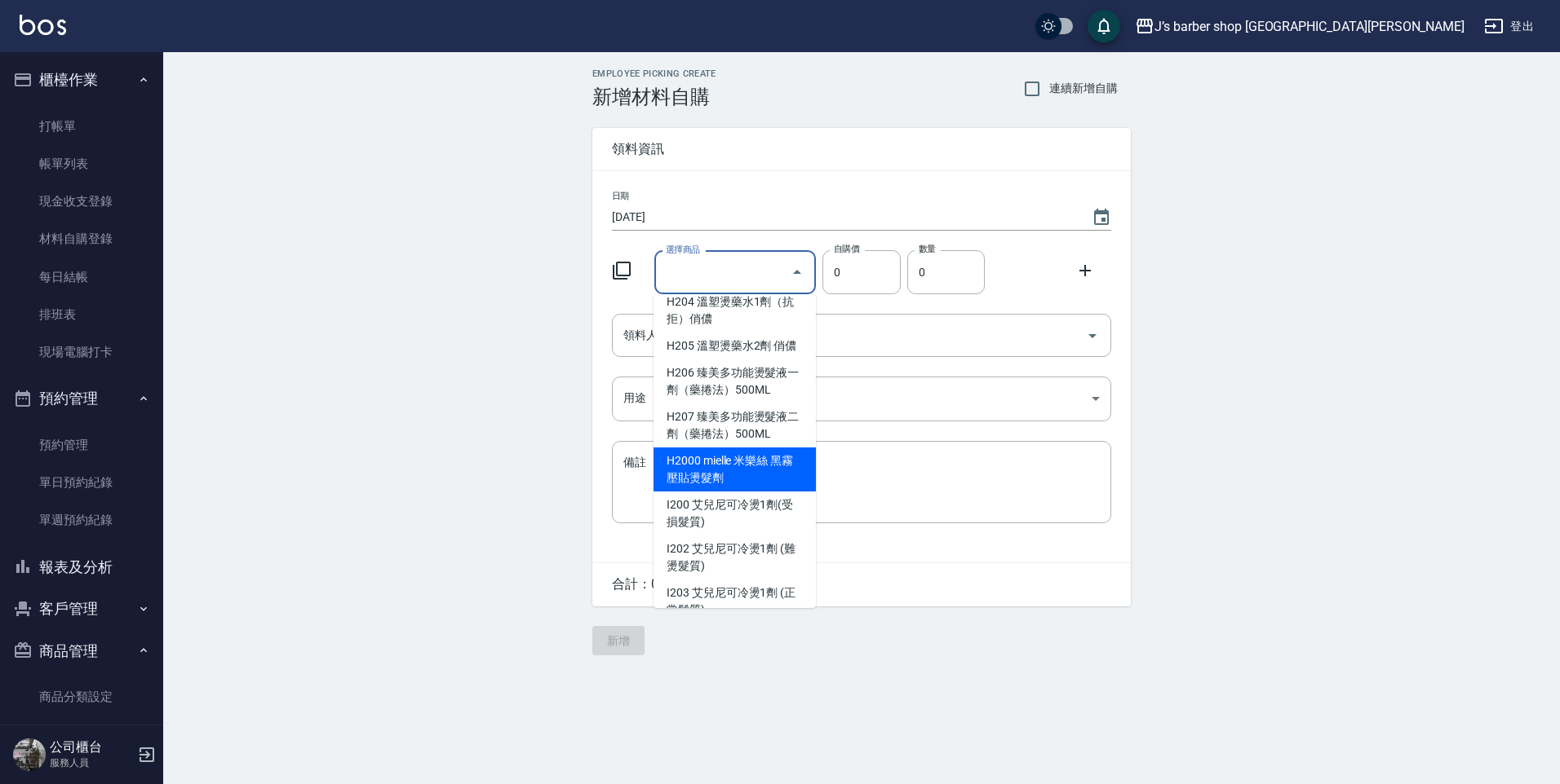
click at [696, 492] on li "H2000 mielle 米樂絲 黑霧壓貼燙髮劑" at bounding box center [734, 469] width 163 height 44
type input "mielle 米樂絲 黑霧壓貼燙髮劑"
type input "520"
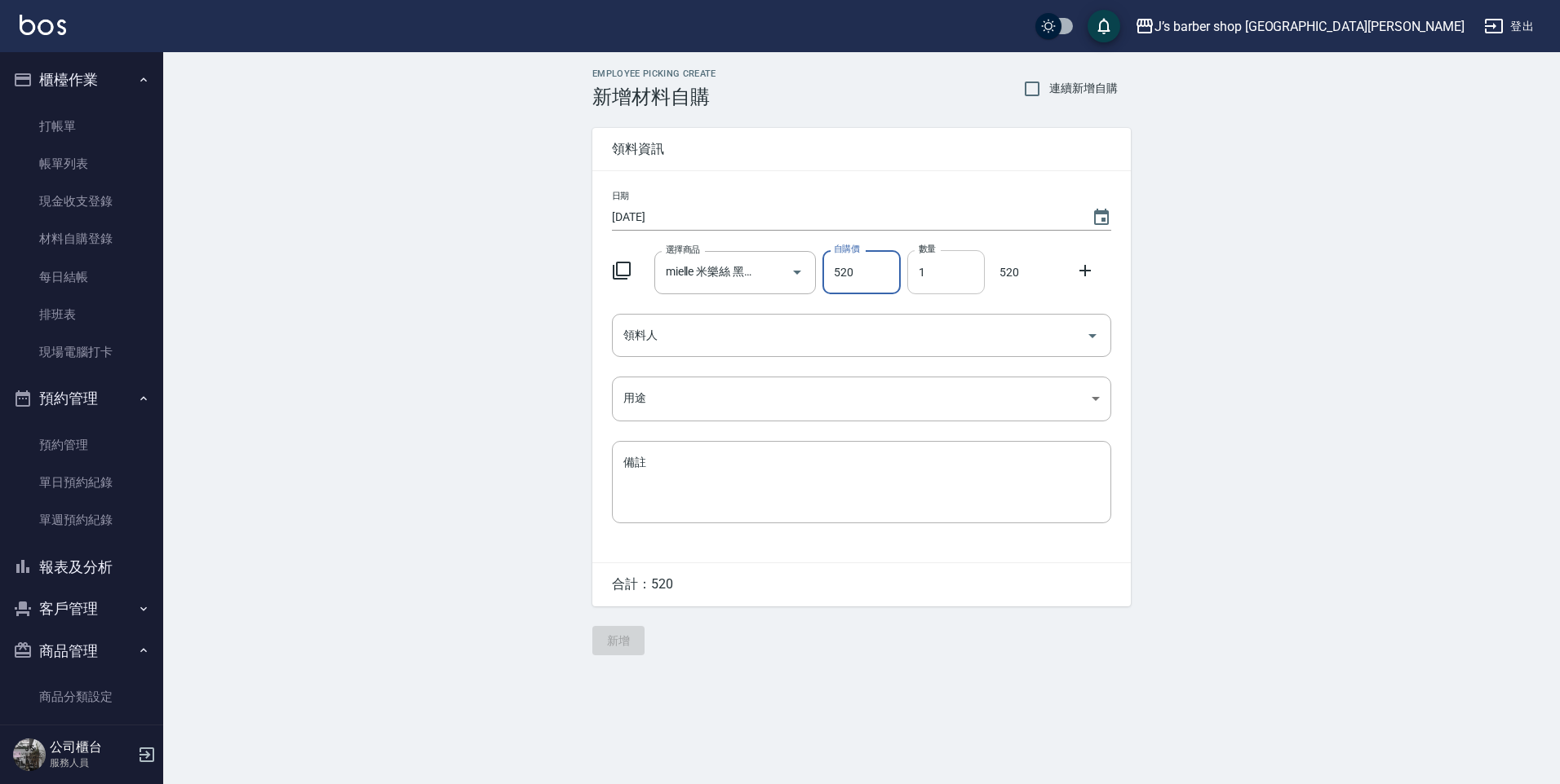
click at [921, 267] on input "1" at bounding box center [946, 272] width 77 height 44
click at [957, 261] on input "41" at bounding box center [946, 272] width 77 height 44
type input "4"
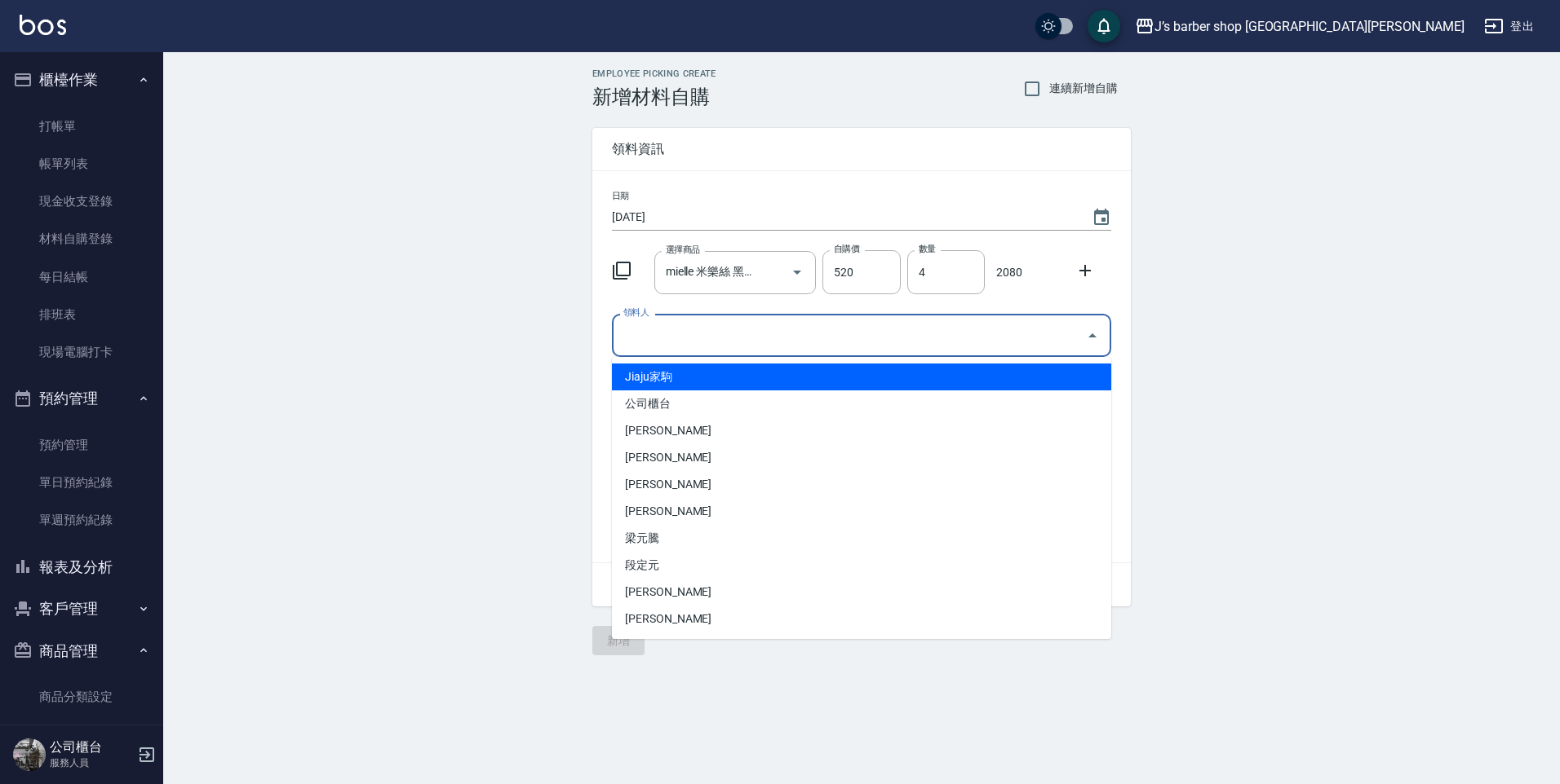
click at [981, 329] on input "領料人" at bounding box center [849, 336] width 460 height 29
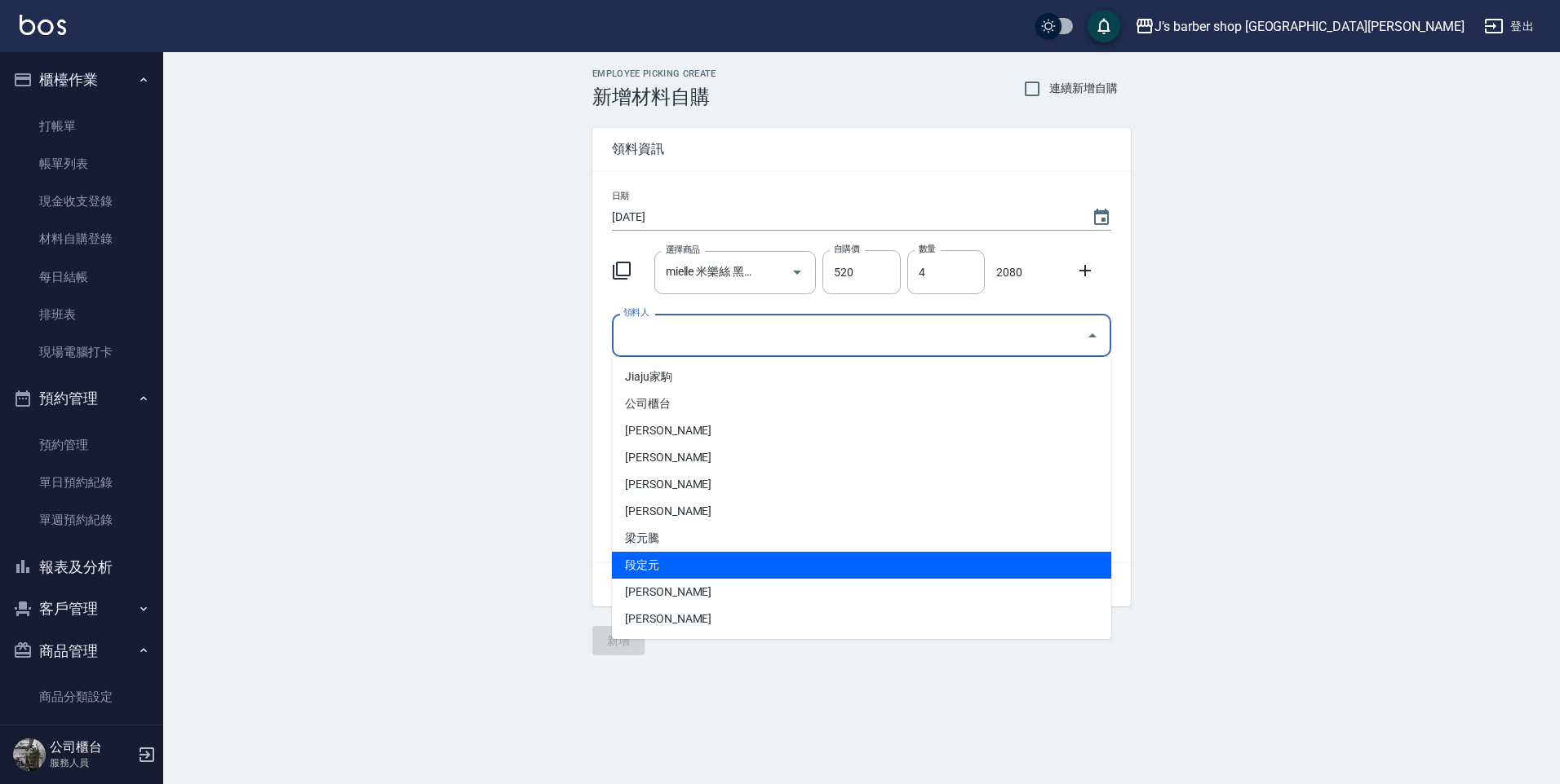
click at [661, 572] on li "段定元" at bounding box center [862, 566] width 500 height 27
type input "段定元"
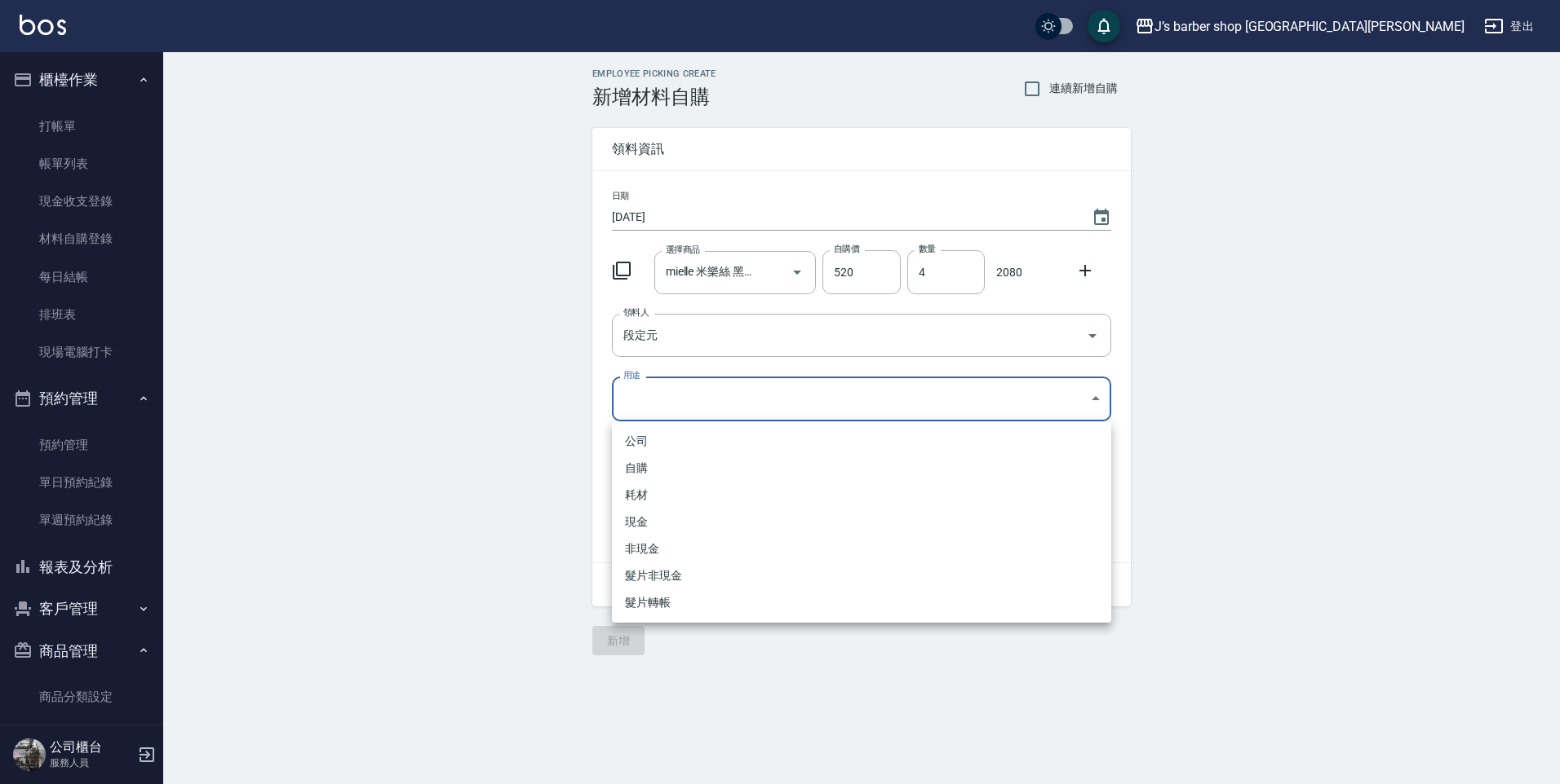
click at [689, 394] on body "J’s barber shop 台中大隆 登出 櫃檯作業 打帳單 帳單列表 現金收支登錄 材料自購登錄 每日結帳 排班表 現場電腦打卡 預約管理 預約管理 單…" at bounding box center [780, 392] width 1560 height 784
click at [656, 469] on li "自購" at bounding box center [862, 469] width 500 height 27
type input "自購"
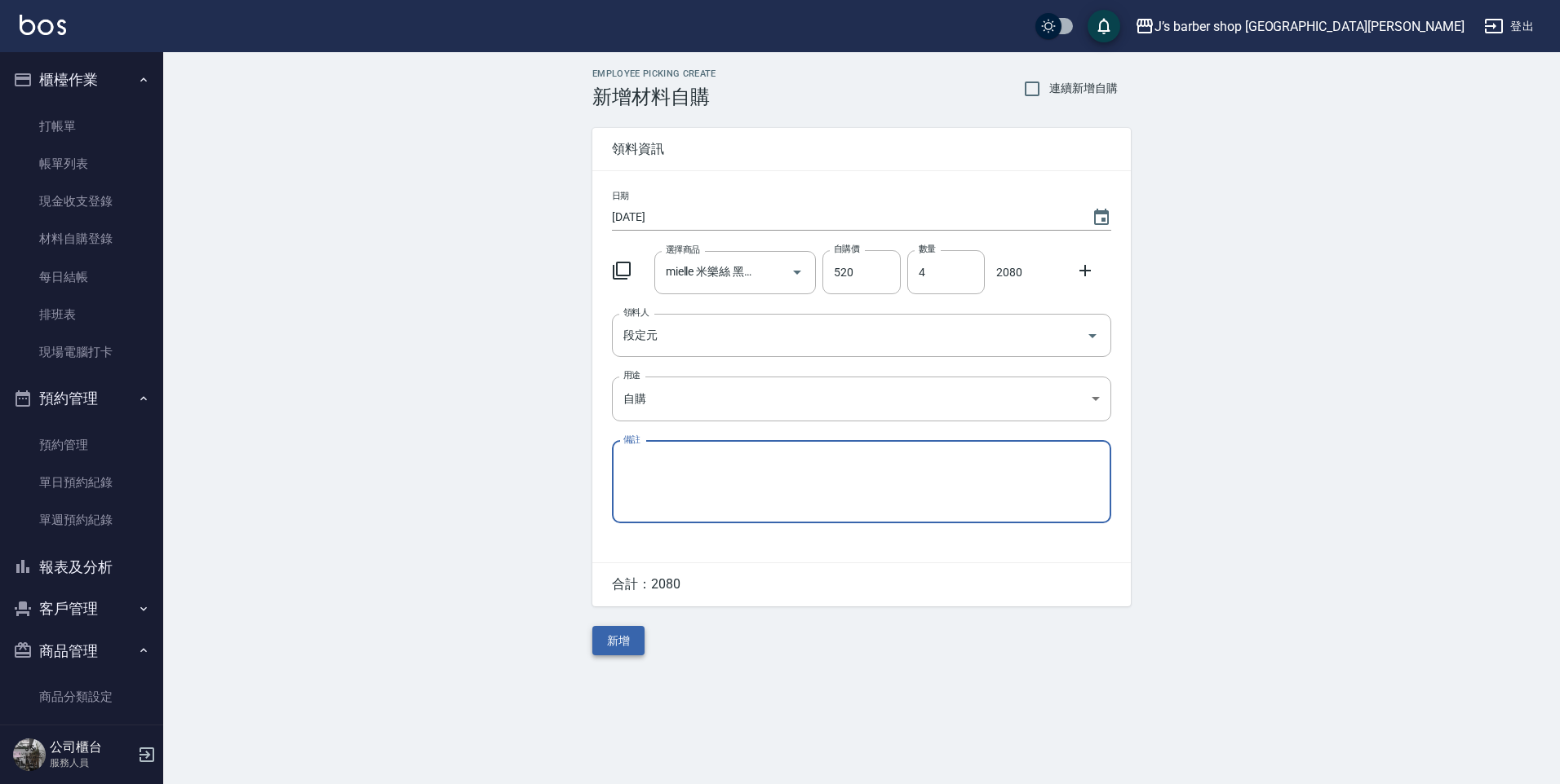
click at [612, 642] on button "新增" at bounding box center [618, 641] width 52 height 31
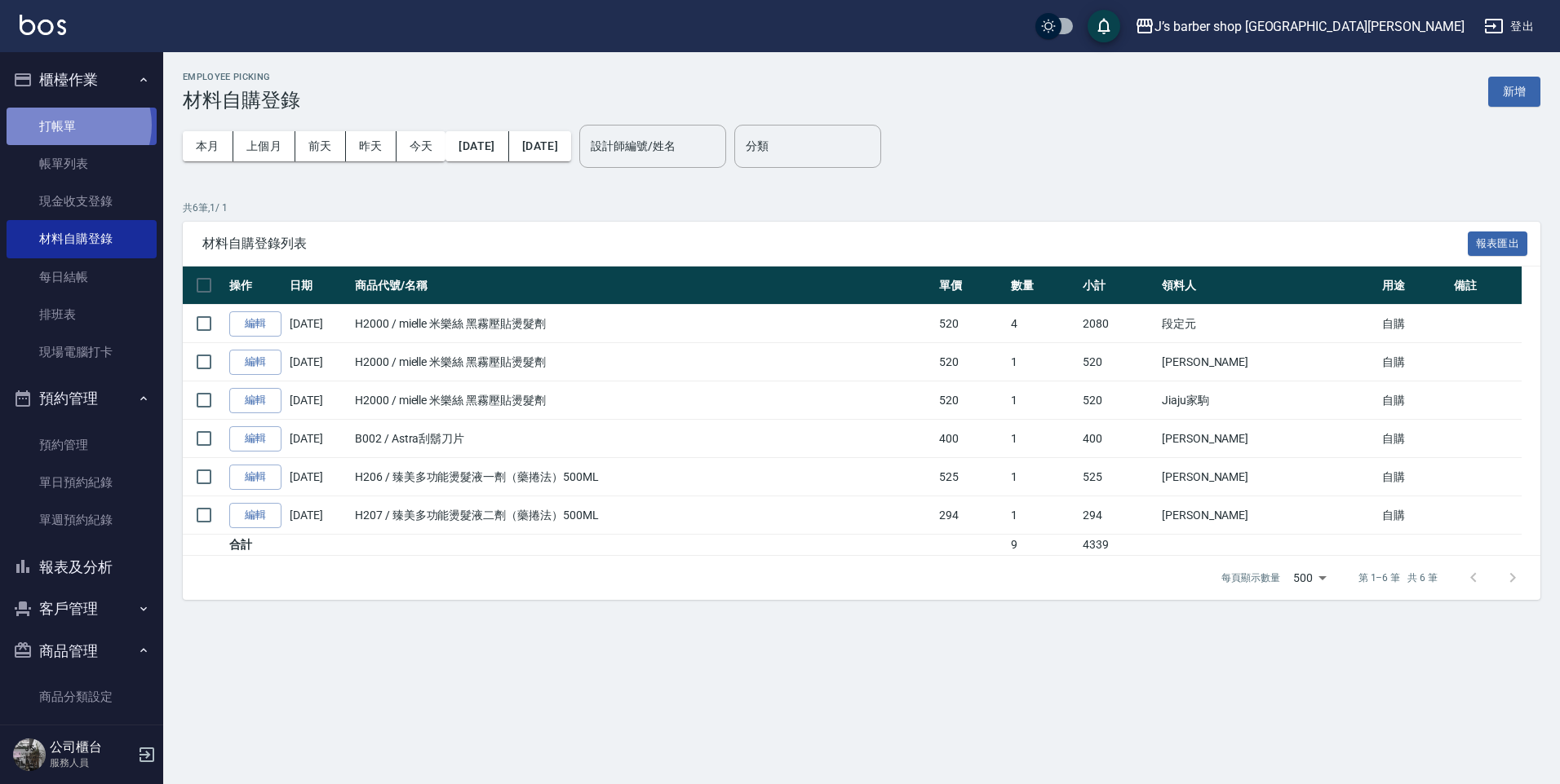
click at [75, 125] on link "打帳單" at bounding box center [81, 127] width 150 height 38
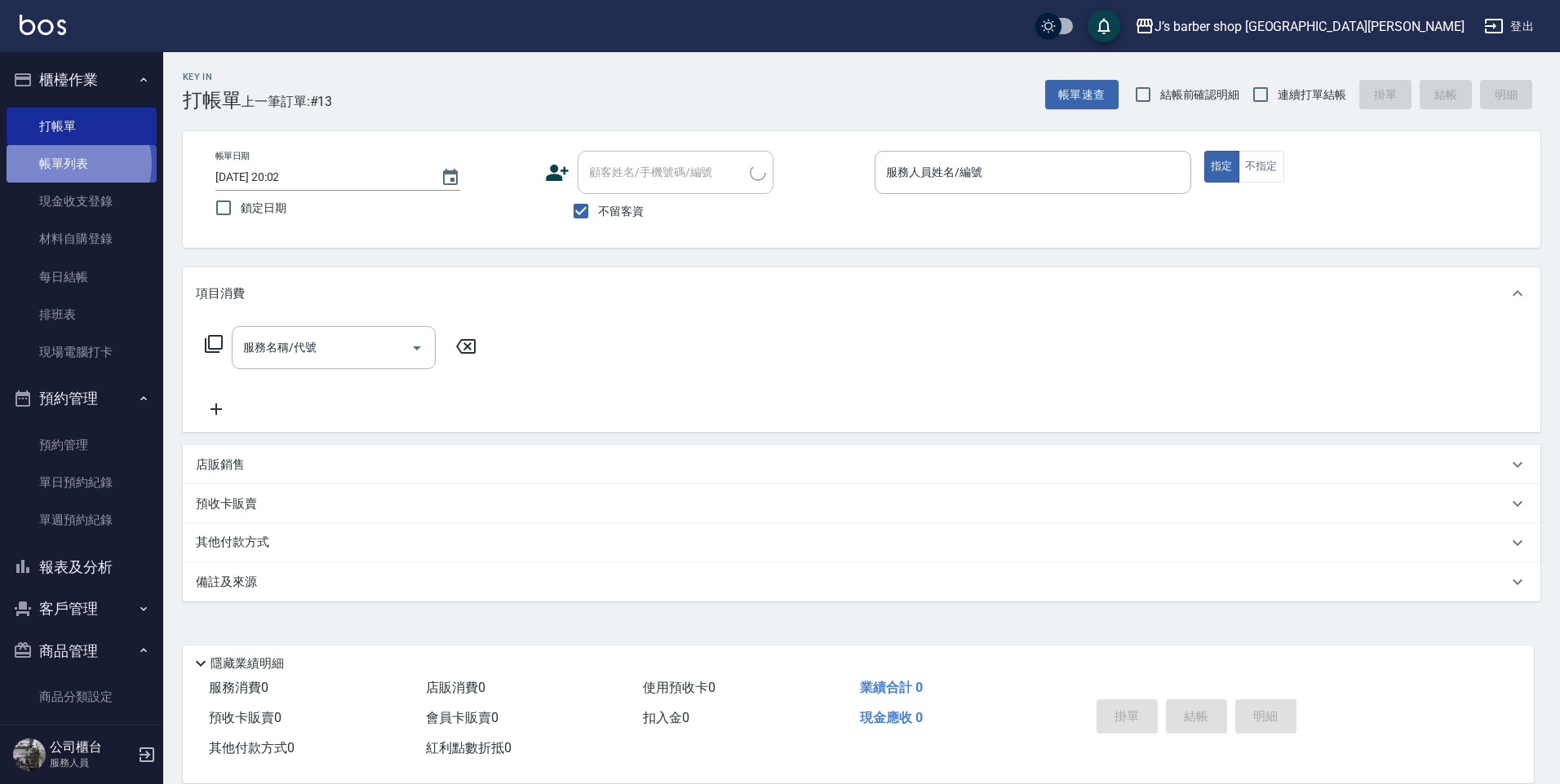
click at [70, 164] on link "帳單列表" at bounding box center [81, 164] width 150 height 38
